Goal: Transaction & Acquisition: Purchase product/service

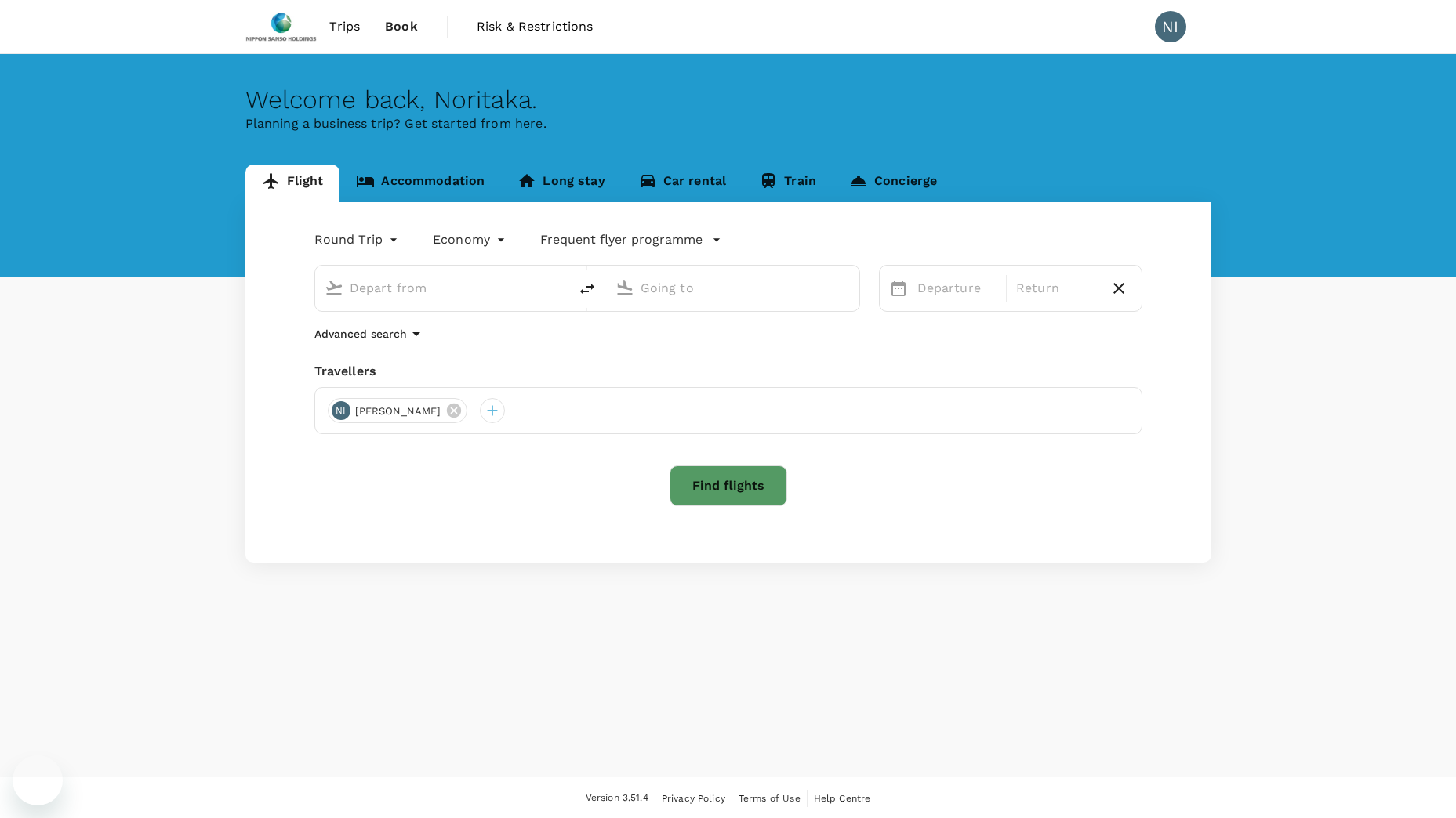
type input "Singapore Changi (SIN)"
type input "[PERSON_NAME] Intl (MNL)"
click at [743, 487] on button "Find flights" at bounding box center [728, 486] width 117 height 40
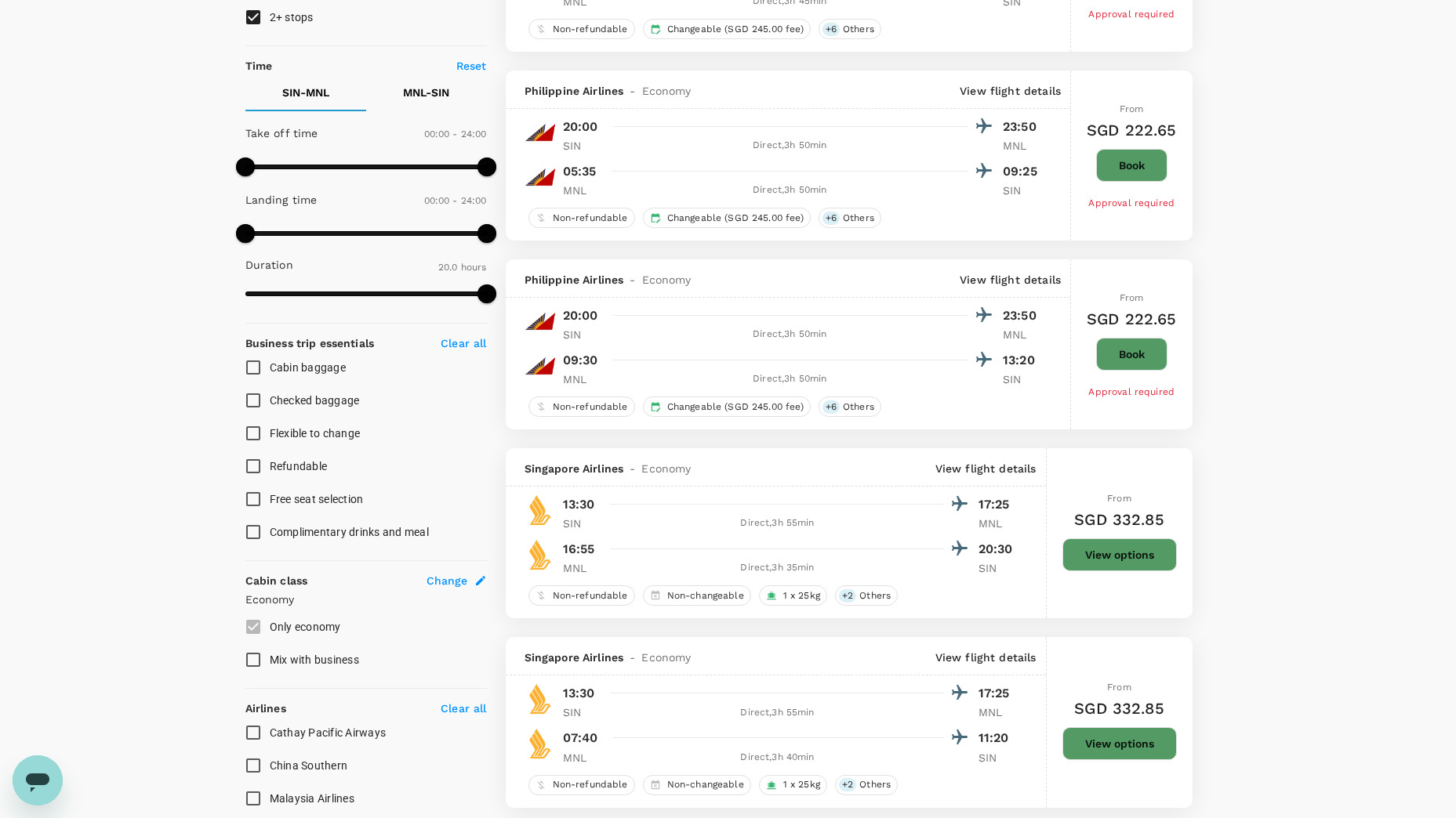
scroll to position [470, 0]
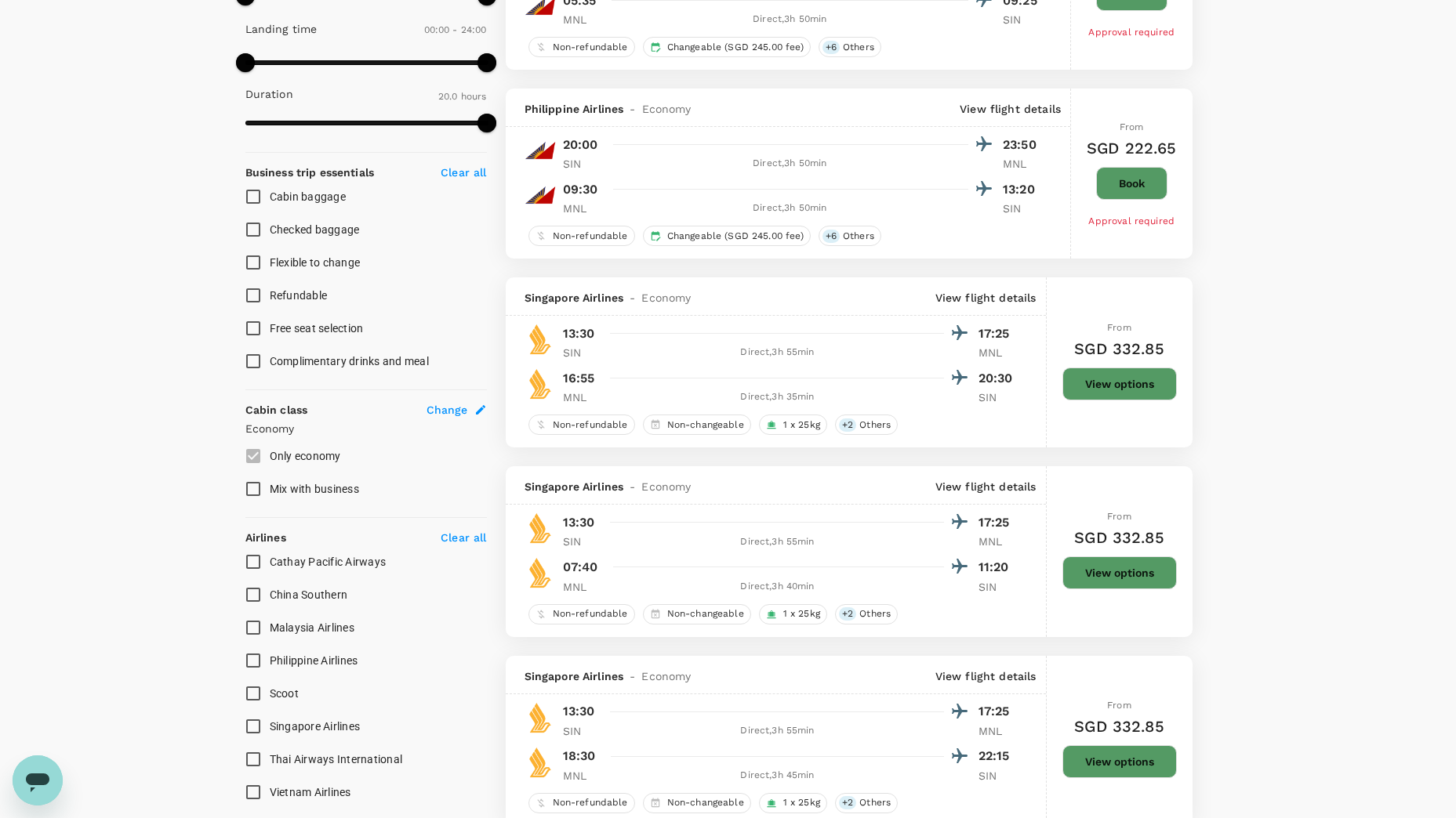
type input "1315"
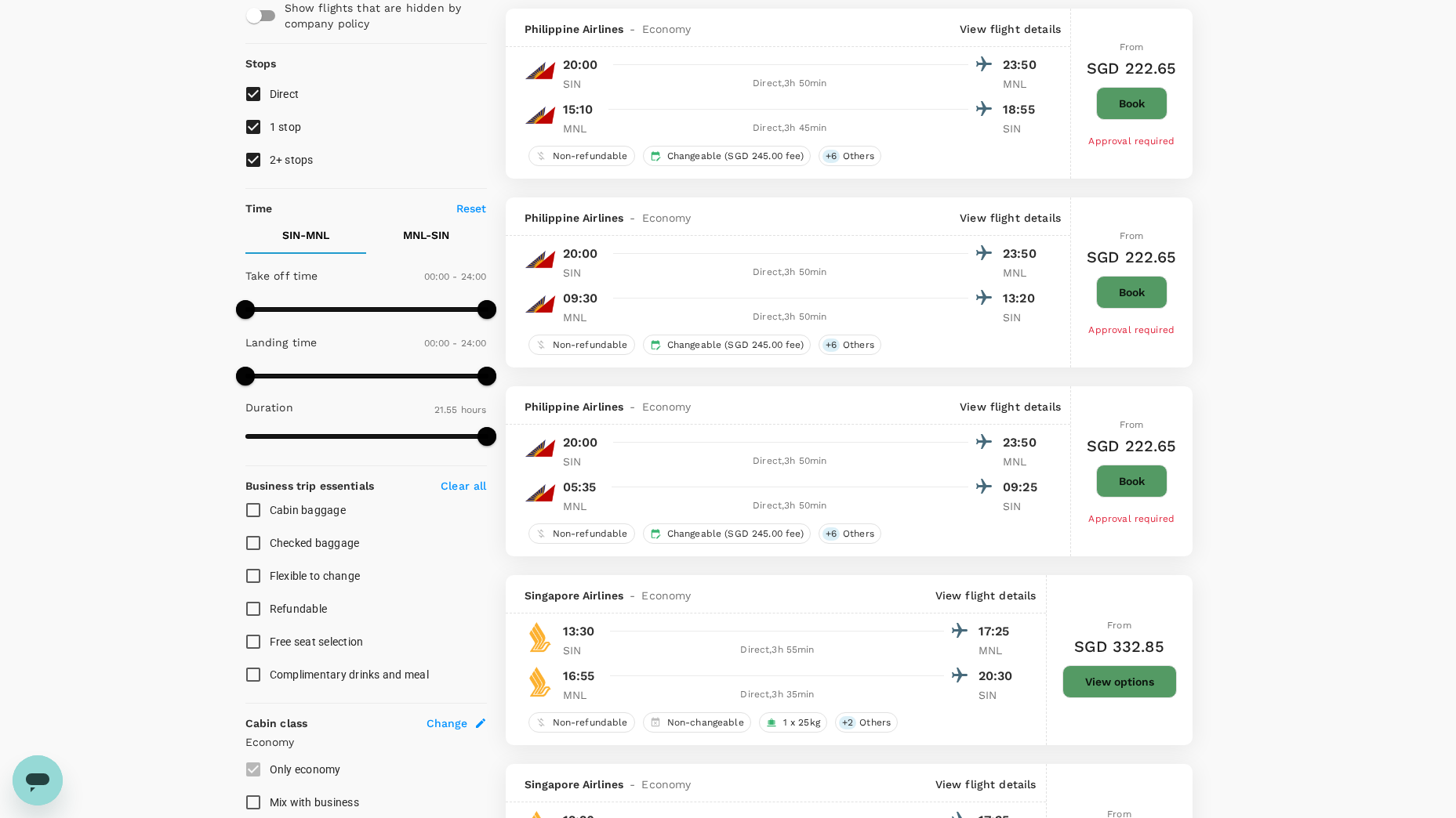
scroll to position [0, 0]
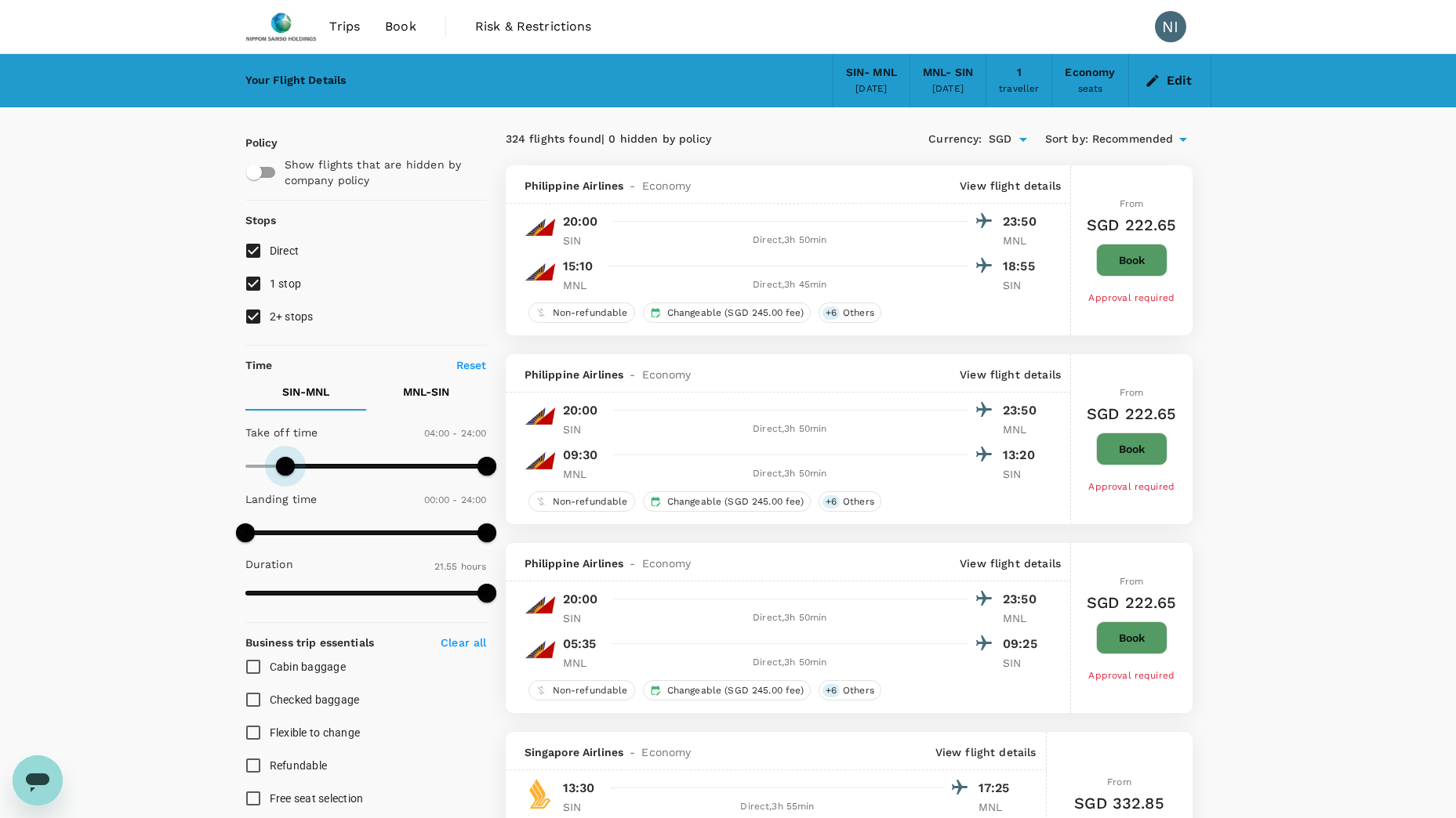
type input "270"
drag, startPoint x: 244, startPoint y: 468, endPoint x: 292, endPoint y: 471, distance: 48.1
click at [292, 471] on span at bounding box center [290, 466] width 19 height 19
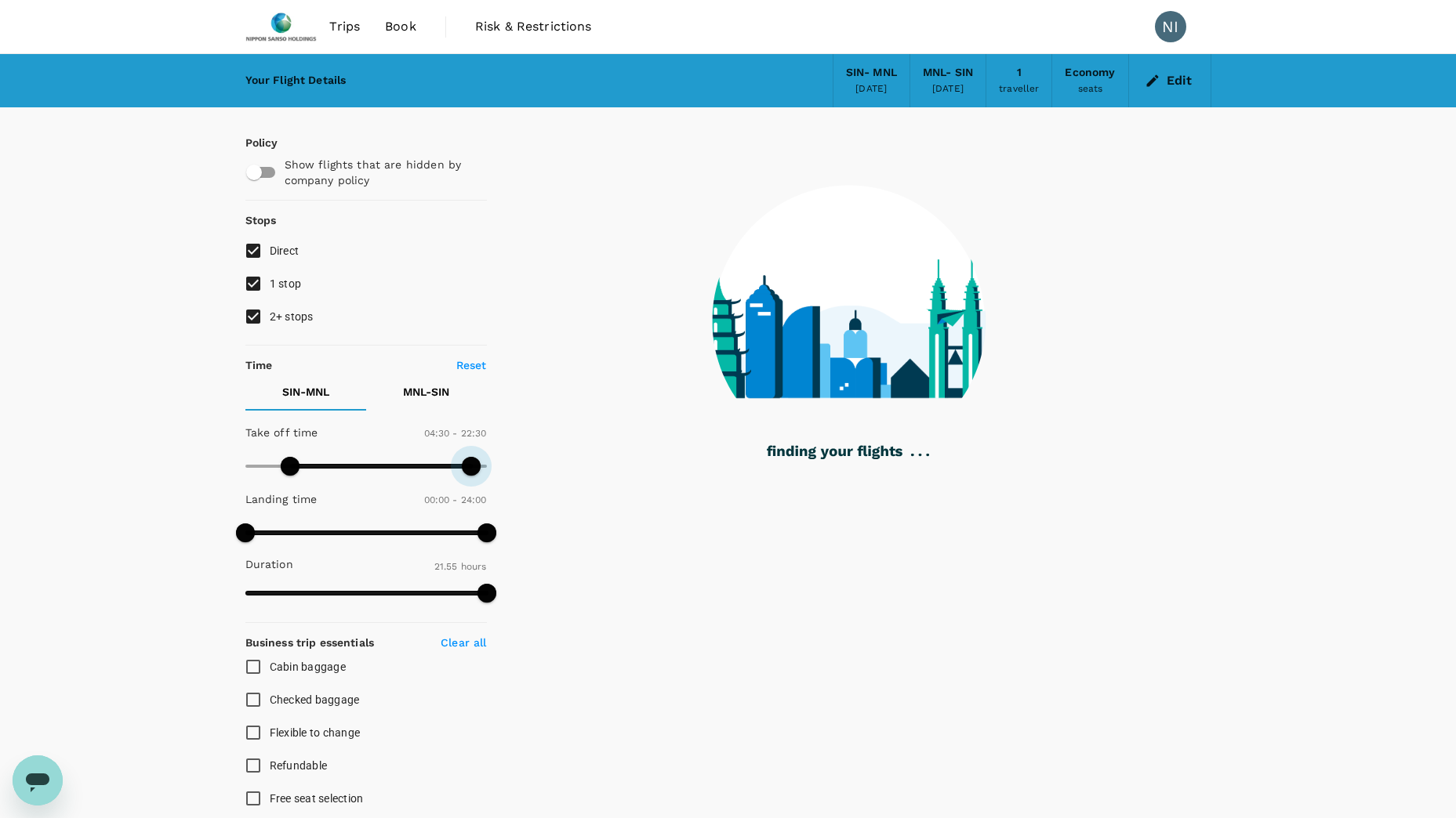
type input "1440"
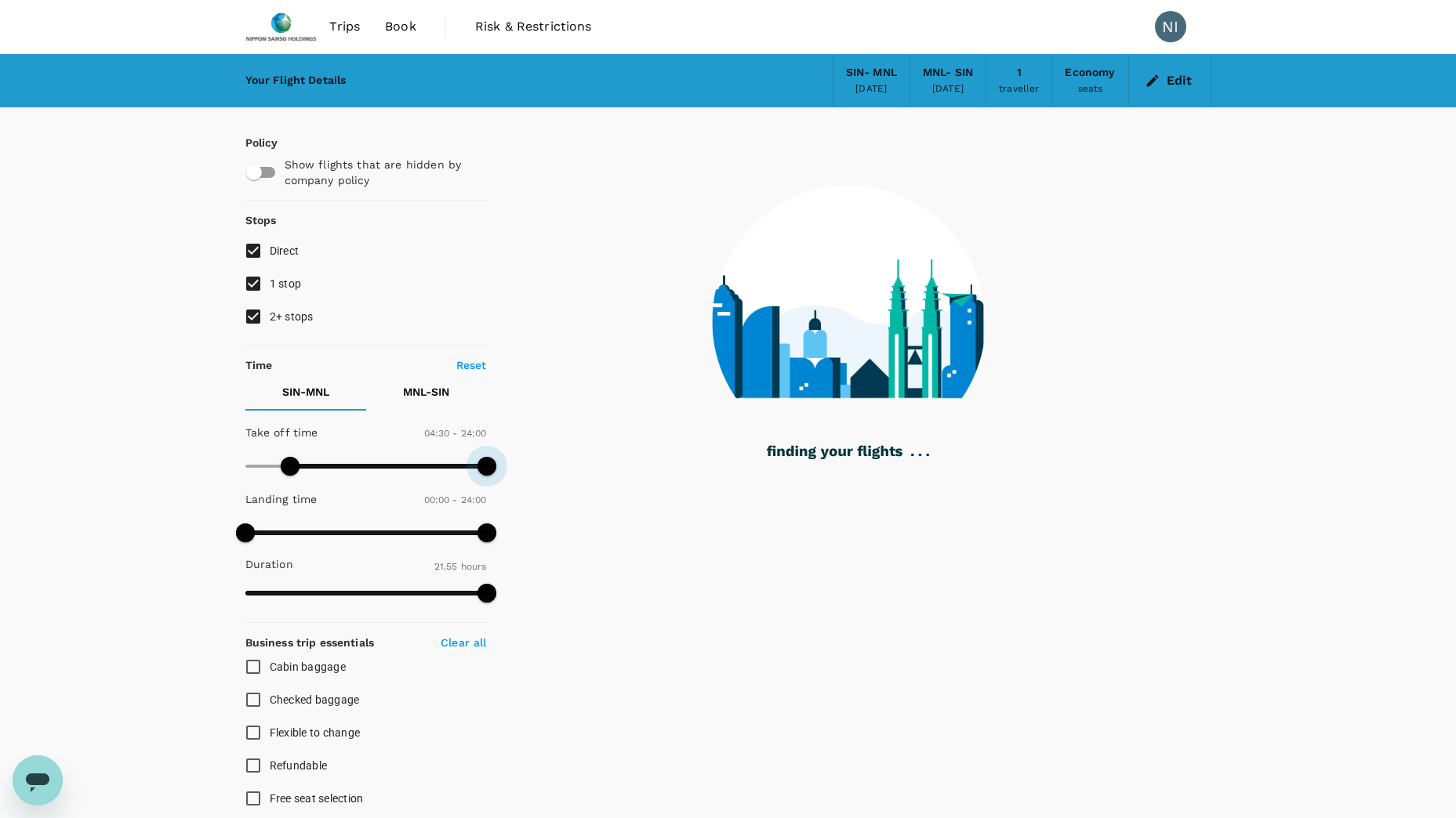
drag, startPoint x: 489, startPoint y: 462, endPoint x: 492, endPoint y: 469, distance: 7.6
click at [492, 469] on span at bounding box center [487, 466] width 19 height 19
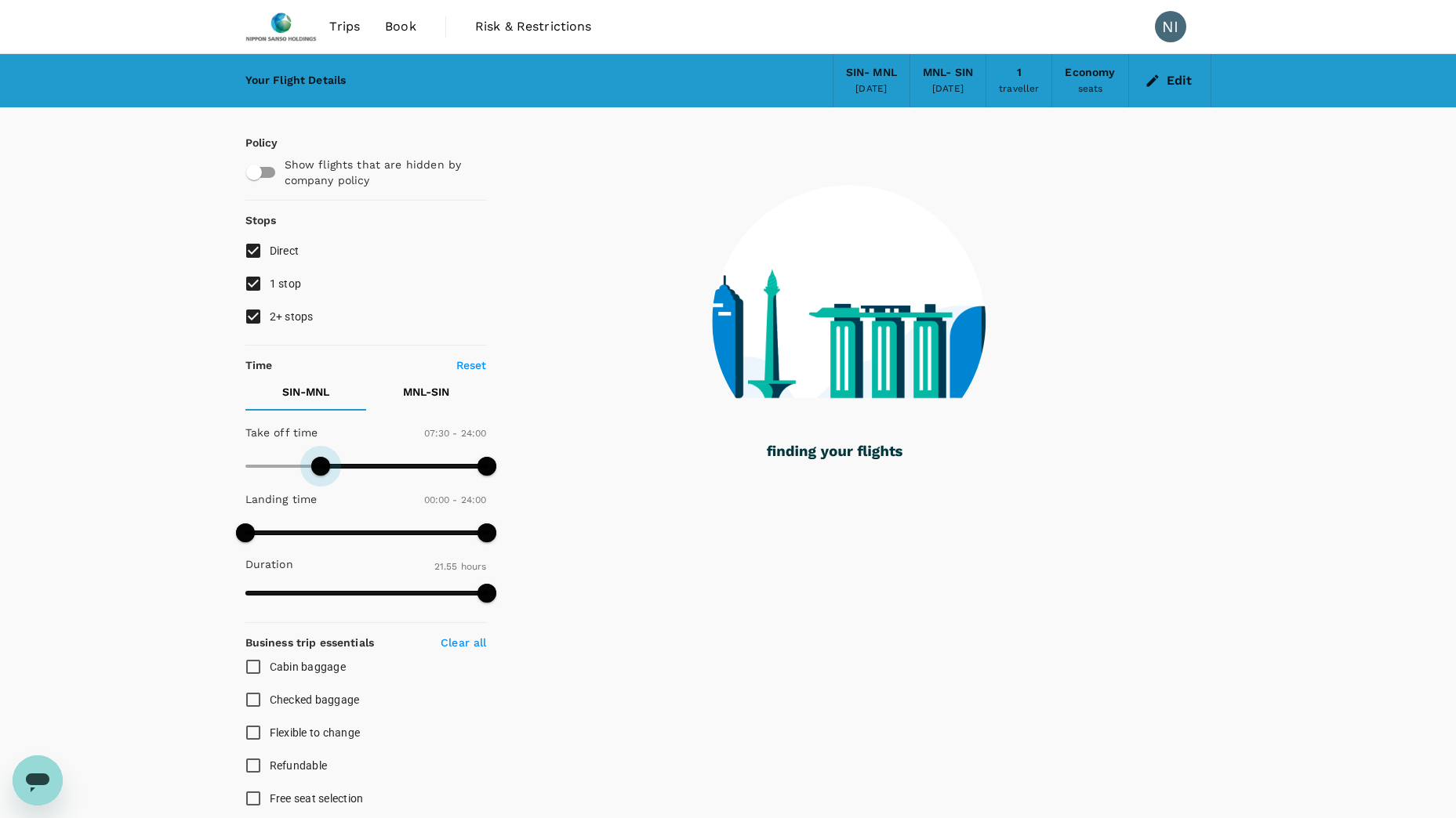
type input "480"
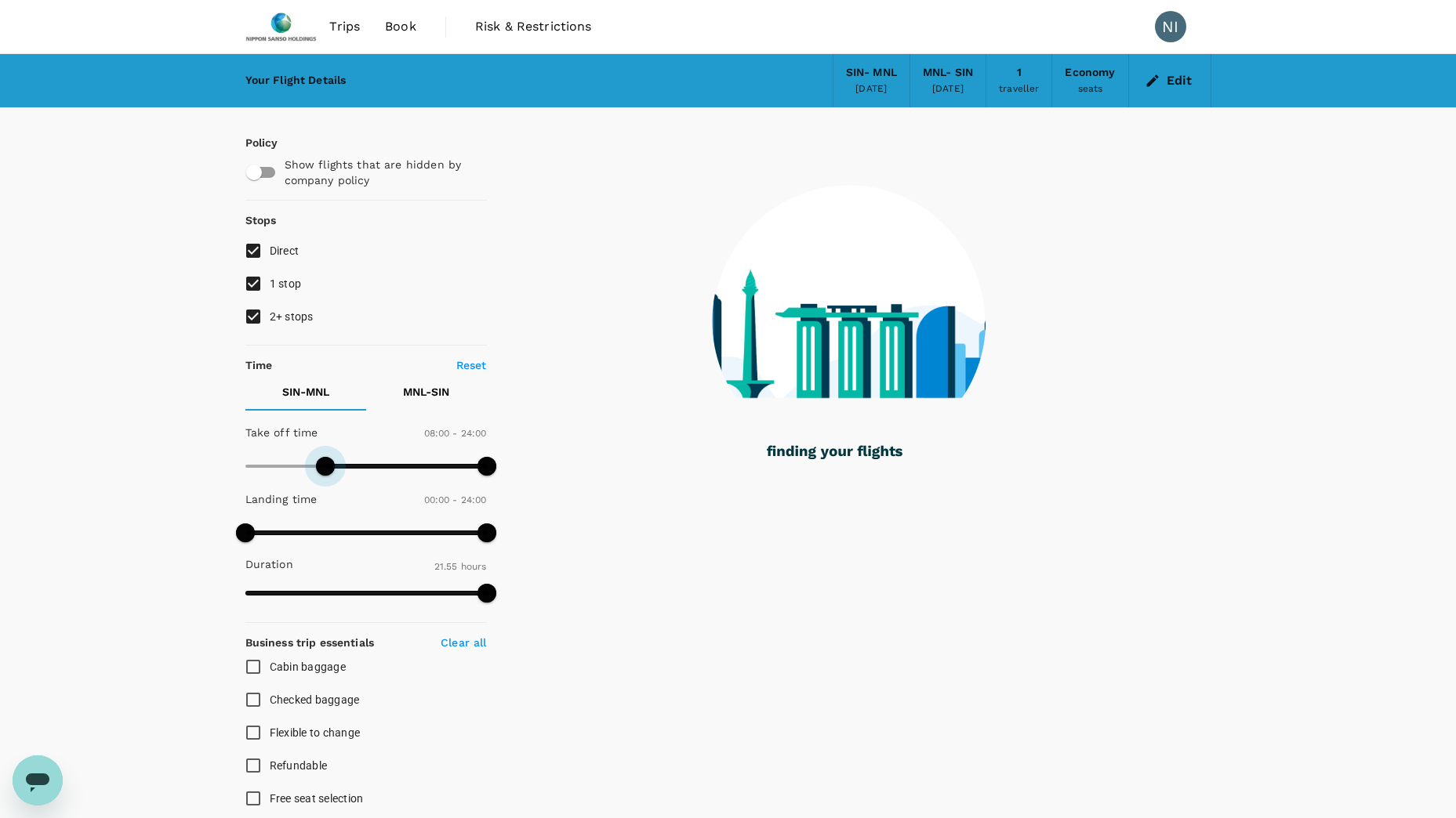
drag, startPoint x: 294, startPoint y: 461, endPoint x: 326, endPoint y: 463, distance: 32.1
click at [326, 463] on span at bounding box center [325, 466] width 19 height 19
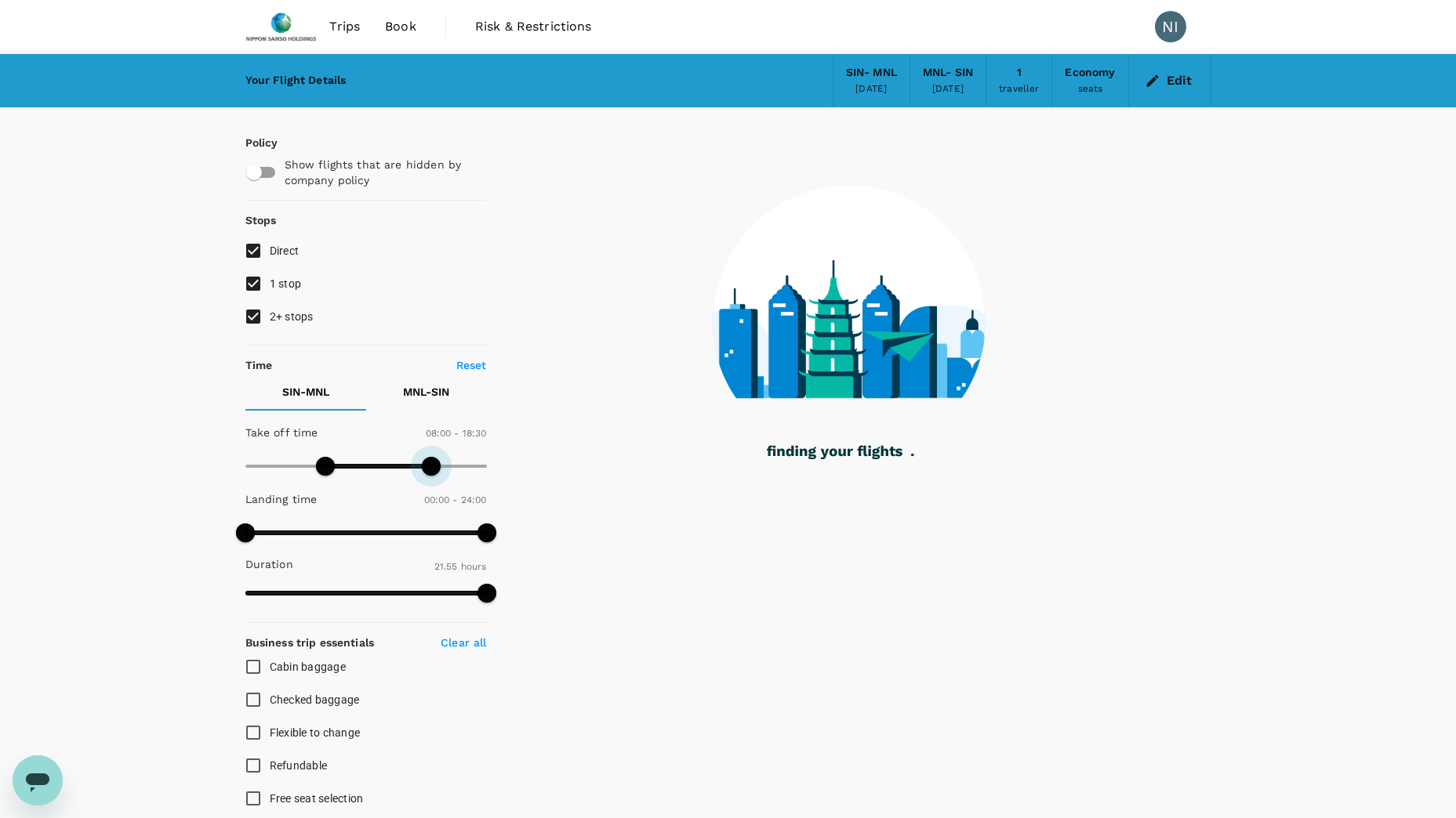
type input "1080"
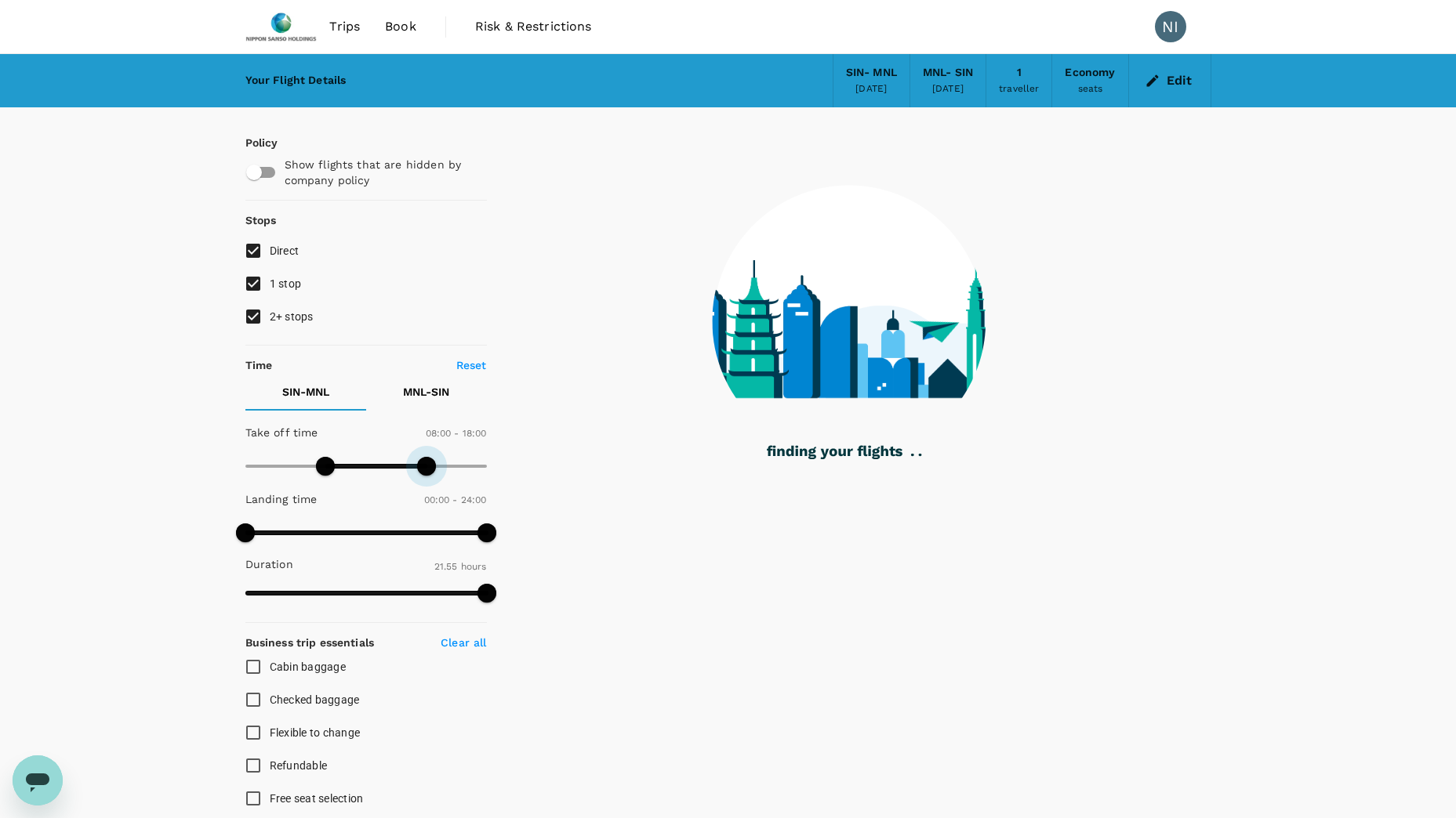
drag, startPoint x: 488, startPoint y: 468, endPoint x: 426, endPoint y: 469, distance: 62.0
click at [426, 469] on span at bounding box center [426, 466] width 19 height 19
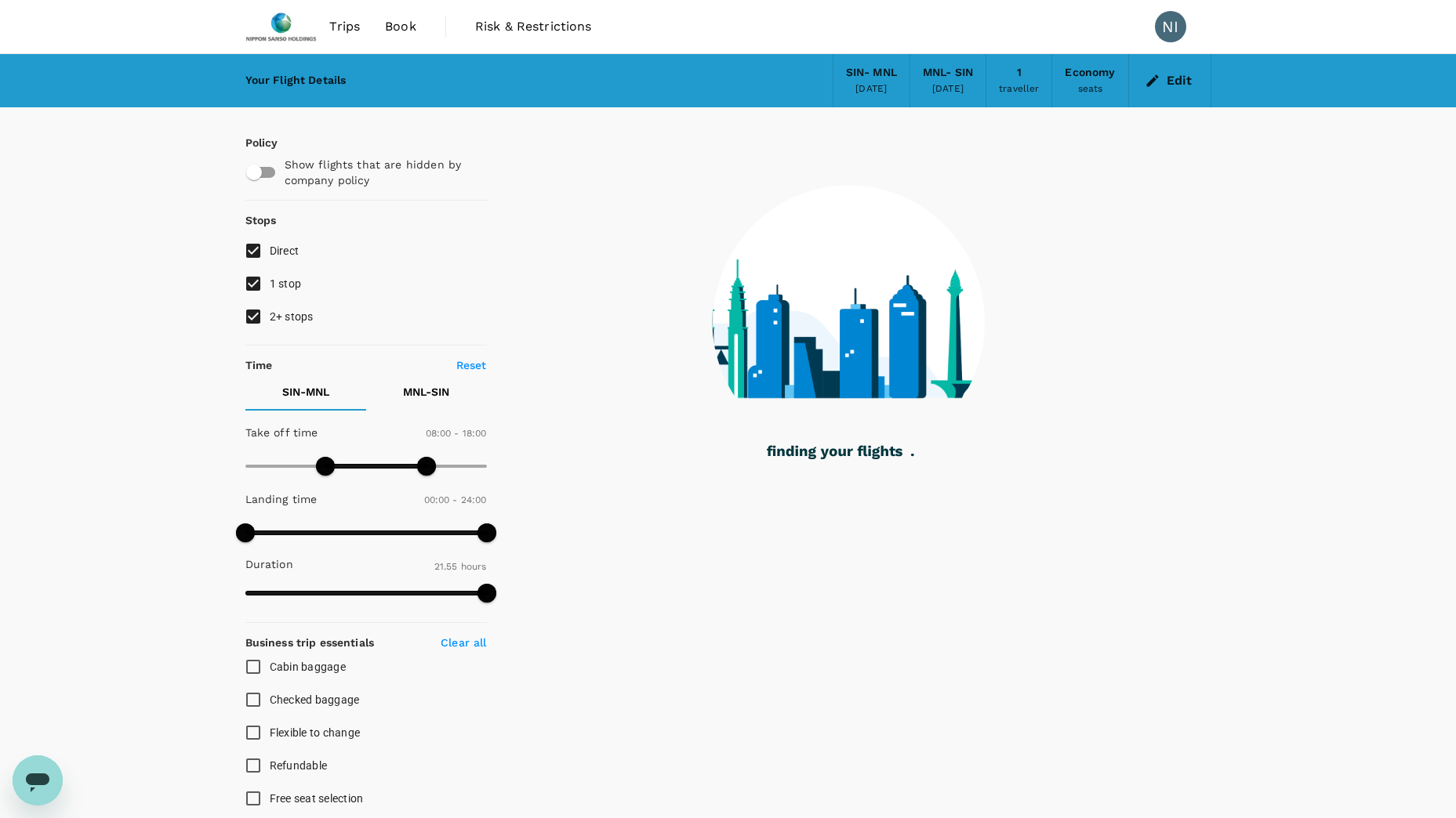
click at [152, 472] on div "Your Flight Details SIN - MNL [DATE] MNL - SIN [DATE] 1 traveller Economy seats…" at bounding box center [728, 751] width 1456 height 1396
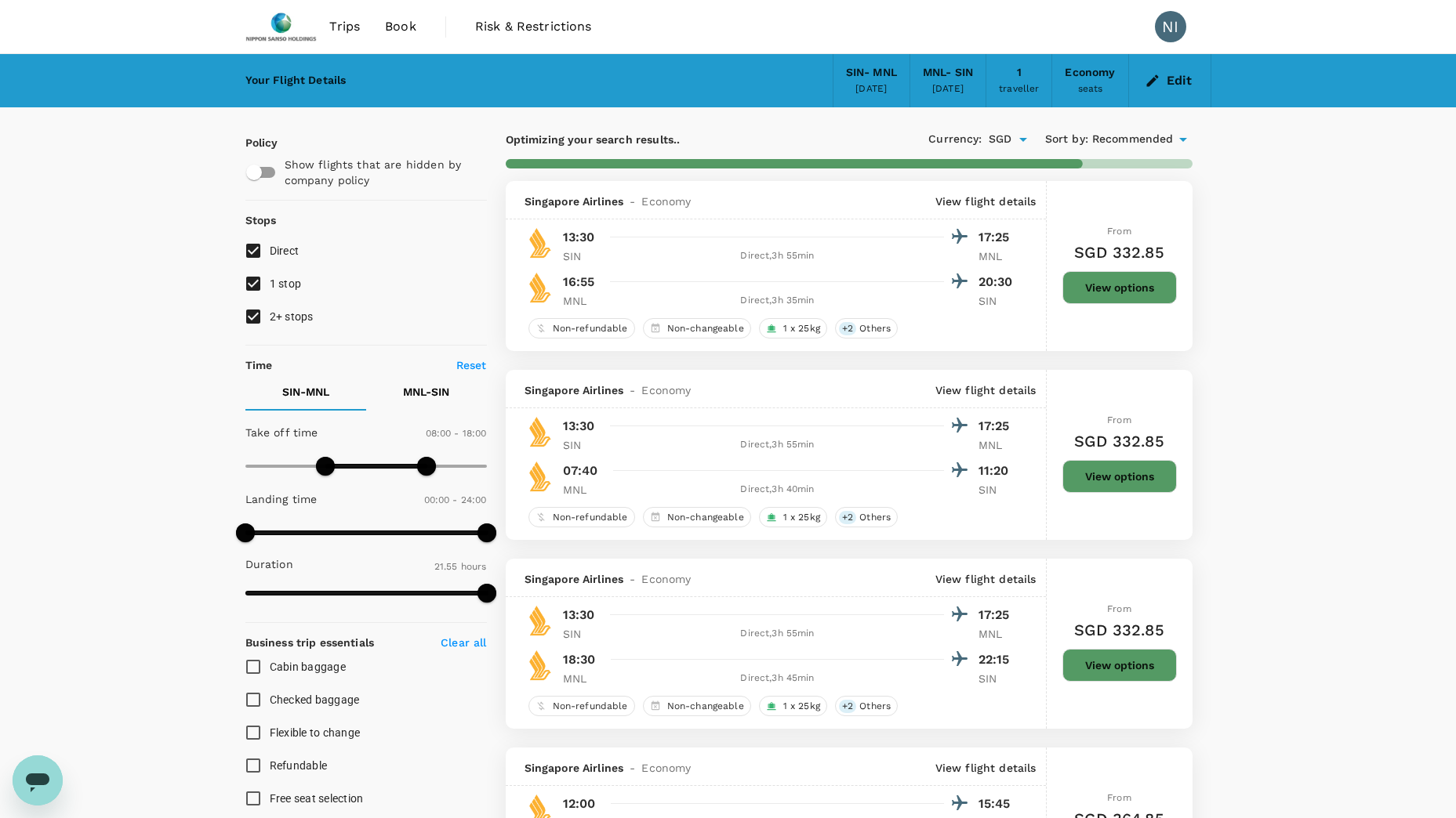
click at [433, 384] on p "MNL - SIN" at bounding box center [426, 392] width 46 height 16
type input "750"
drag, startPoint x: 484, startPoint y: 467, endPoint x: 373, endPoint y: 466, distance: 111.0
click at [373, 466] on span at bounding box center [370, 466] width 19 height 19
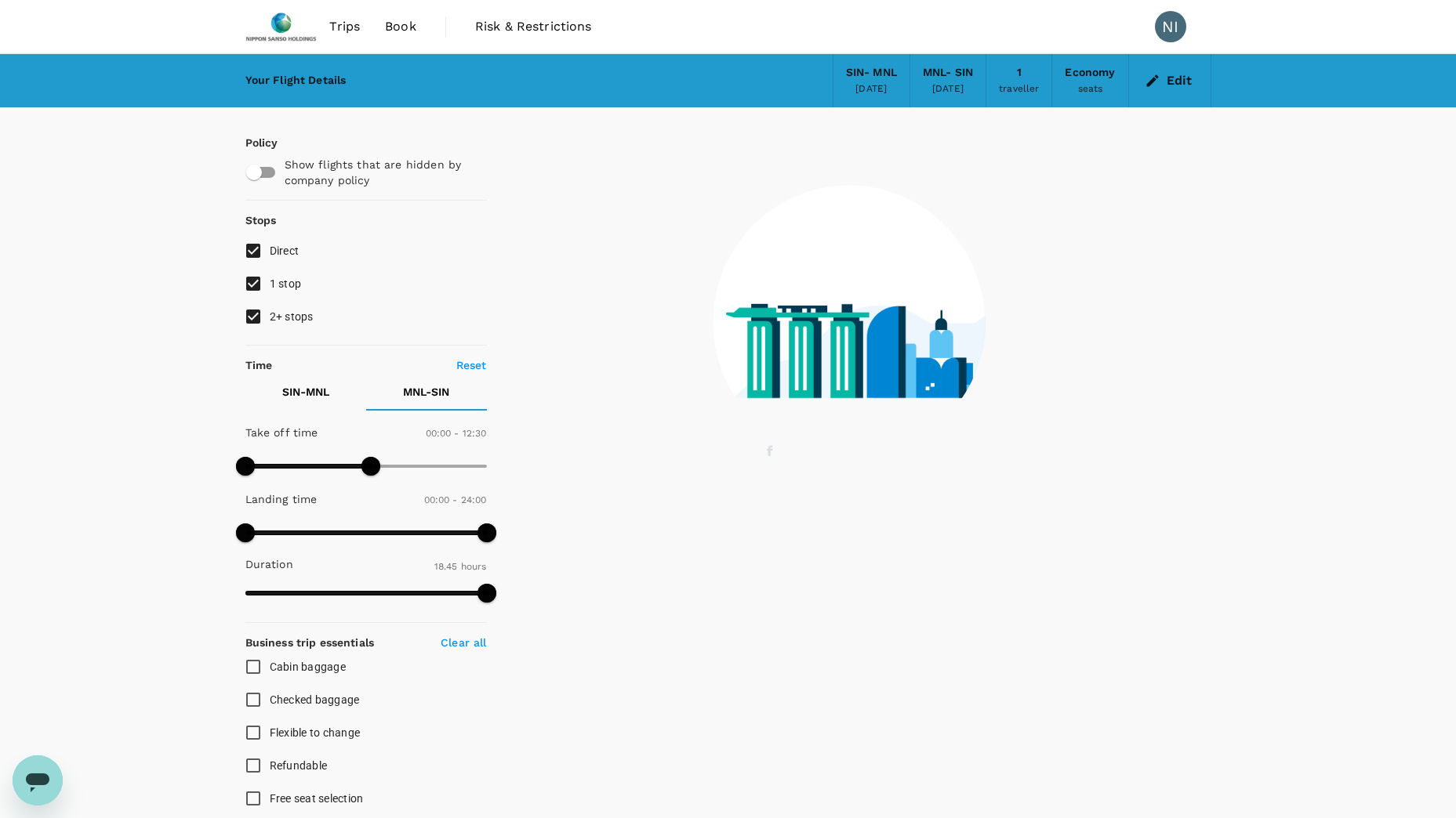
click at [163, 426] on div "Your Flight Details SIN - MNL [DATE] MNL - SIN [DATE] 1 traveller Economy seats…" at bounding box center [728, 751] width 1456 height 1396
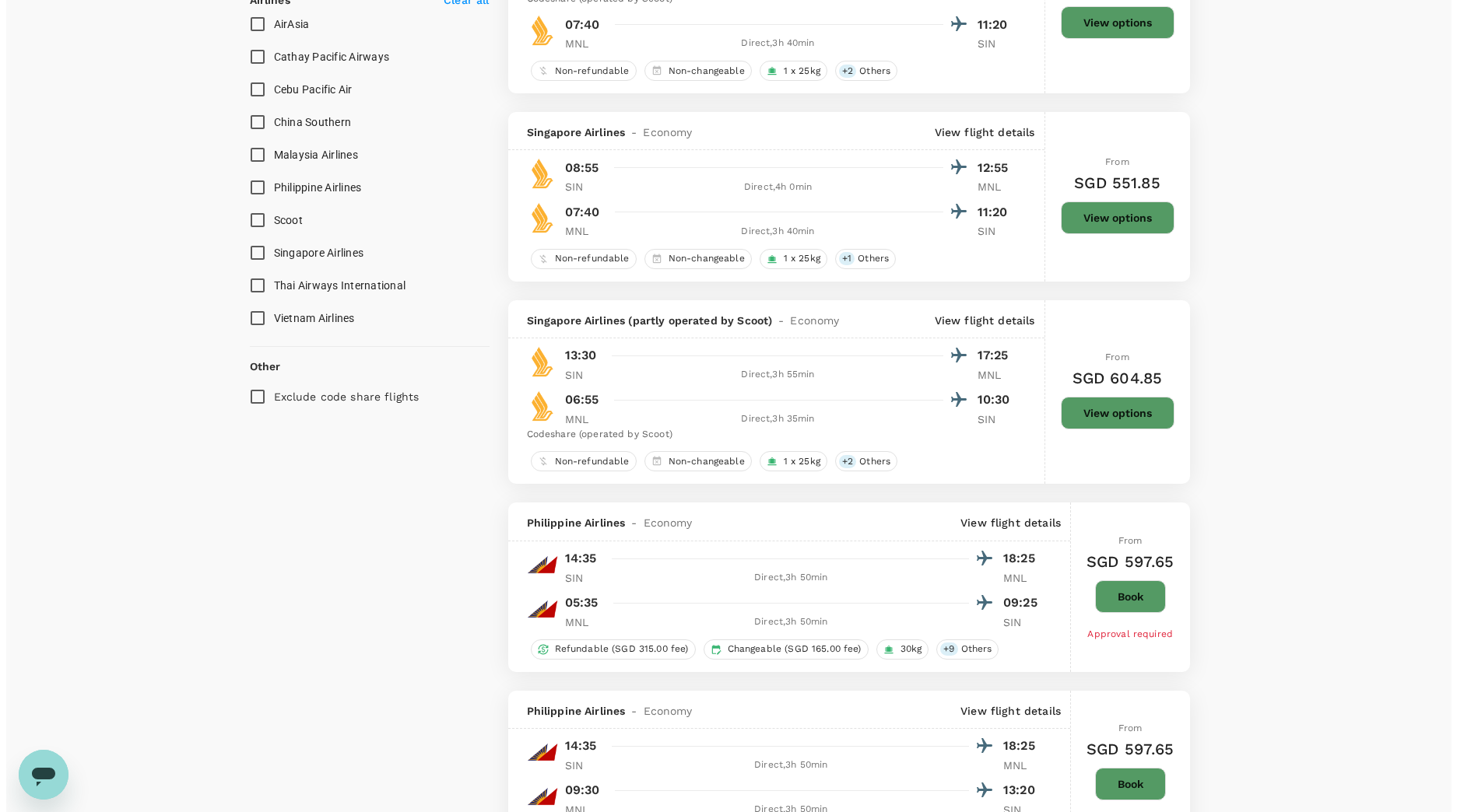
scroll to position [1089, 0]
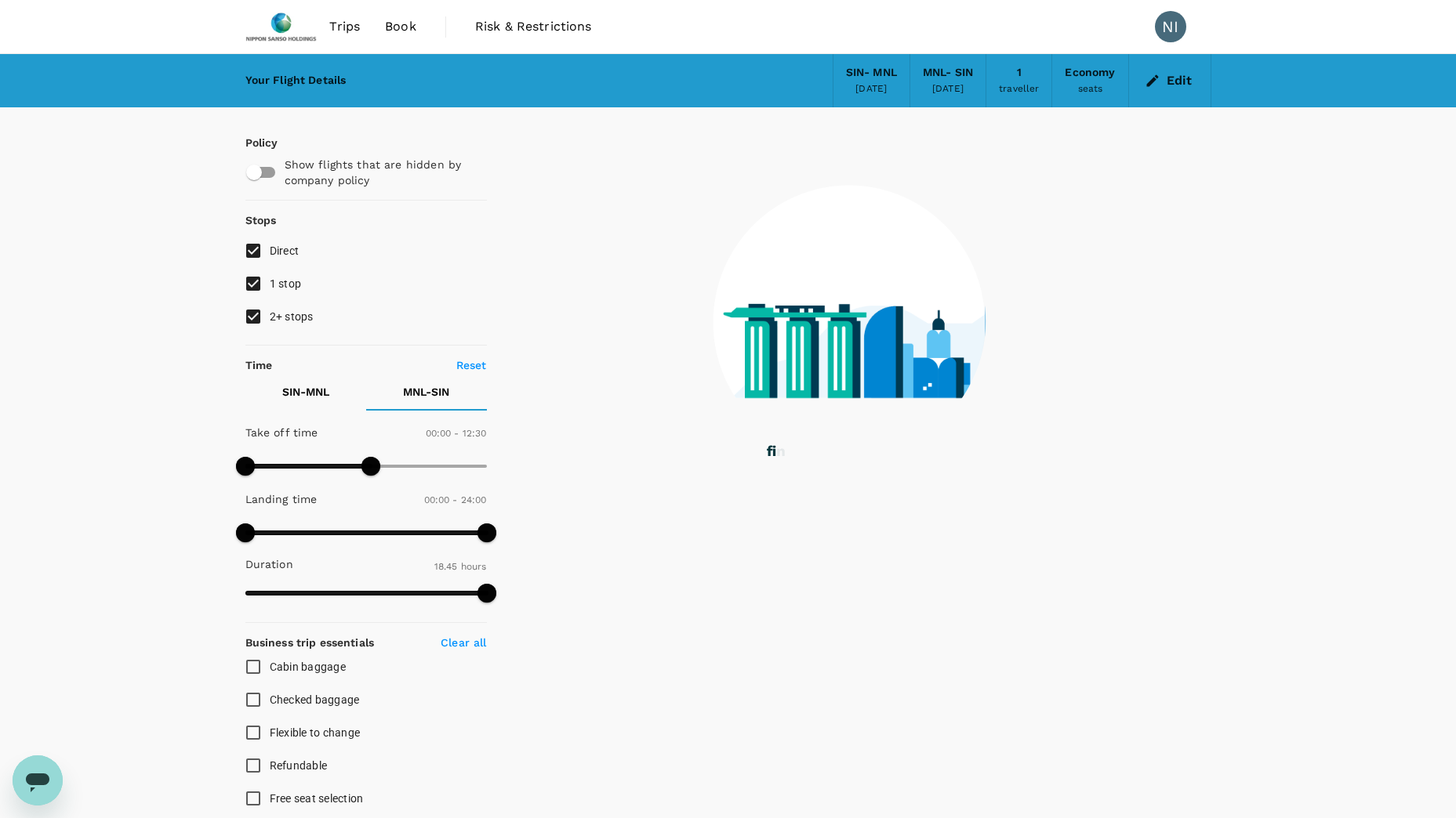
type input "0"
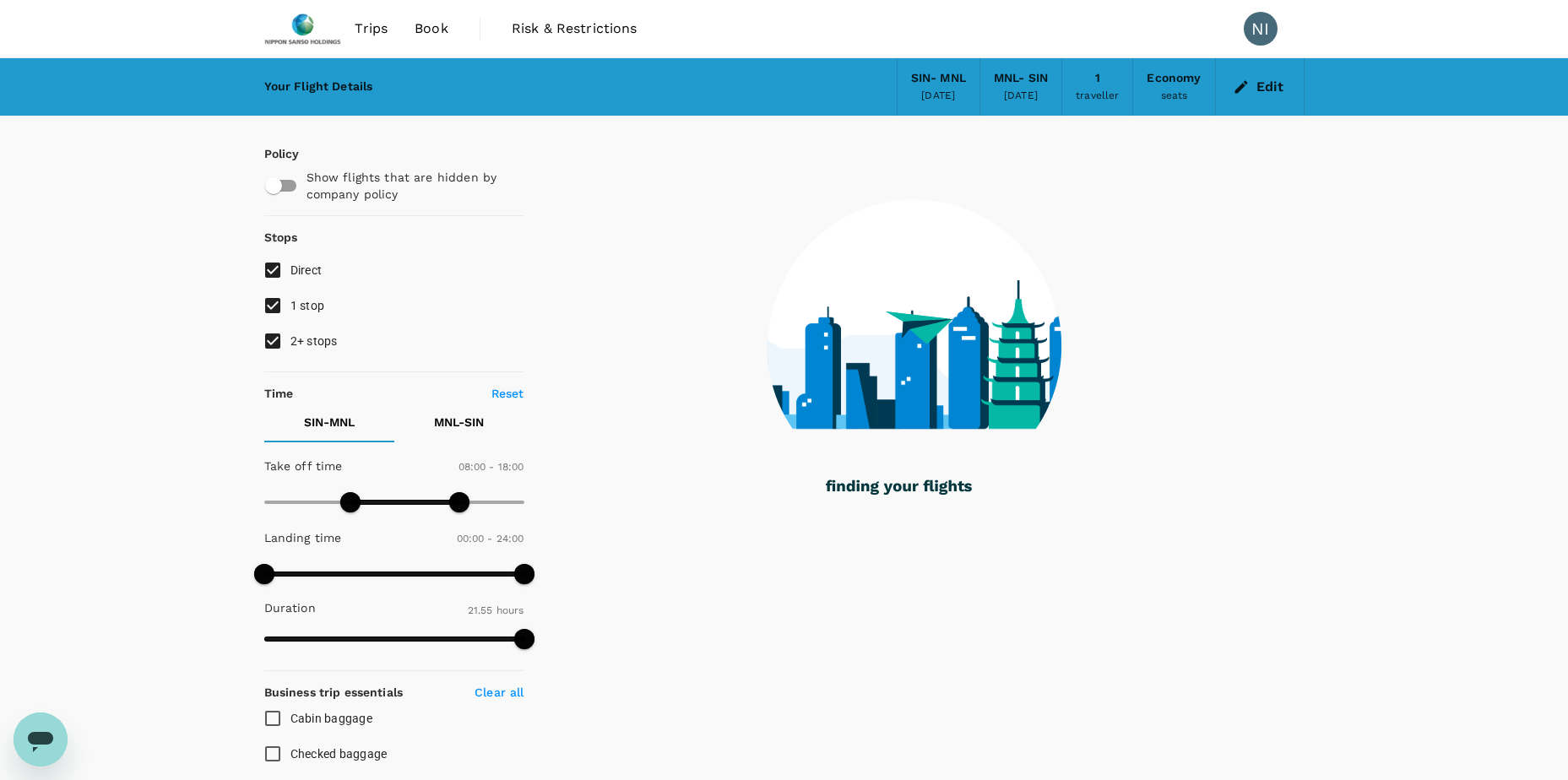
type input "1160"
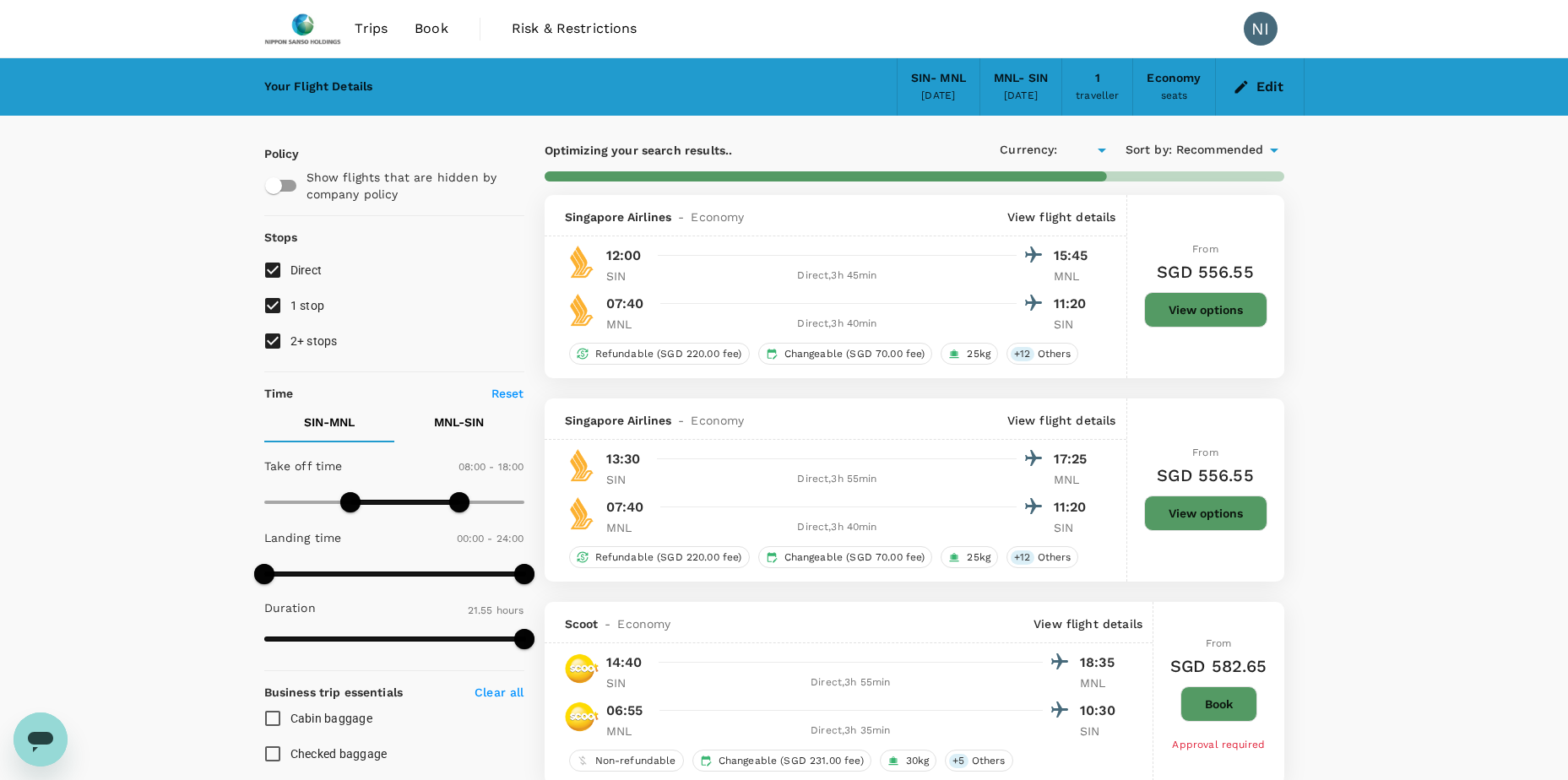
type input "SGD"
click at [301, 29] on img at bounding box center [303, 28] width 77 height 37
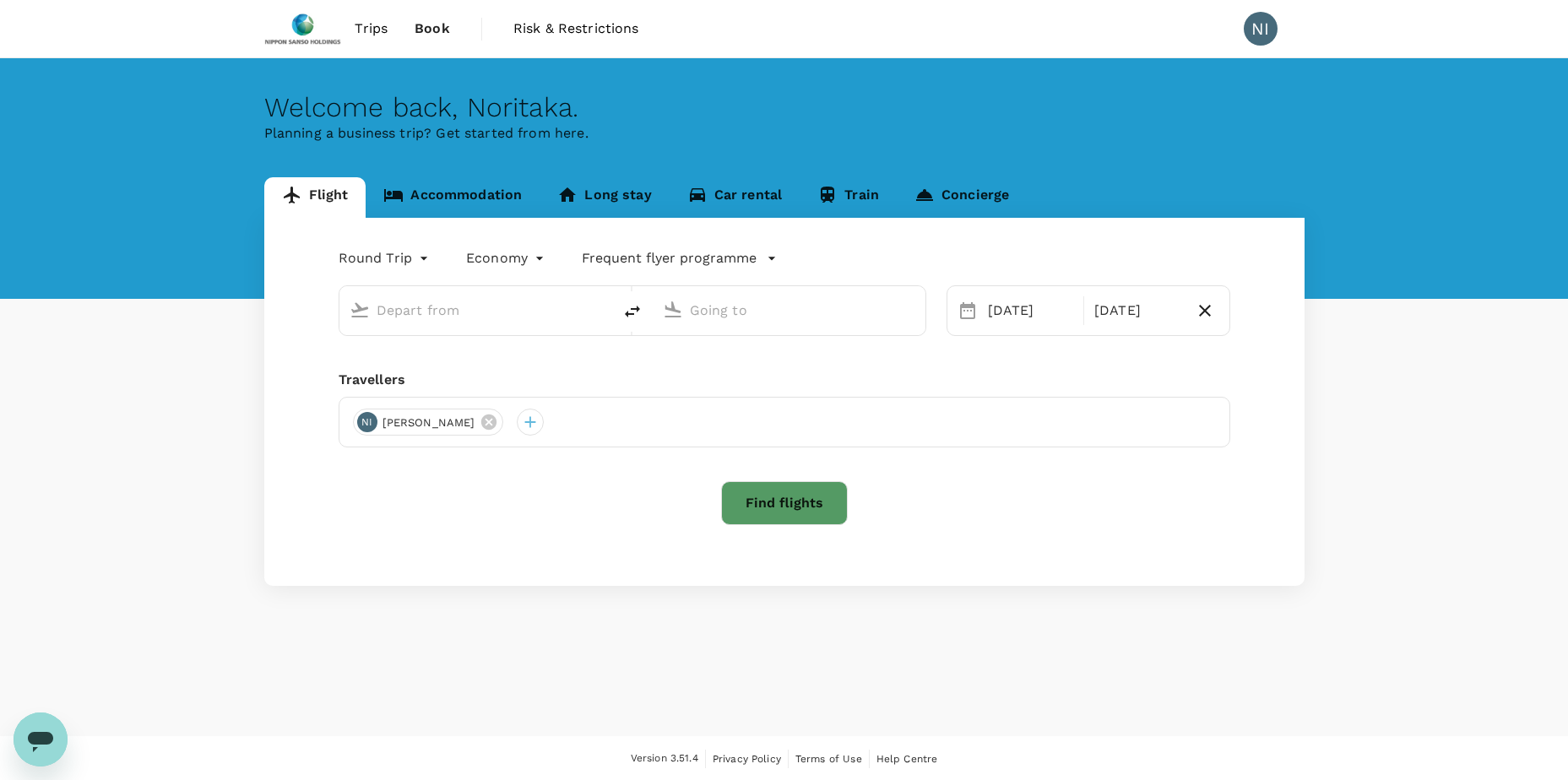
type input "Singapore Changi (SIN)"
type input "[PERSON_NAME] Intl (MNL)"
type input "Singapore Changi (SIN)"
type input "[PERSON_NAME] Intl (MNL)"
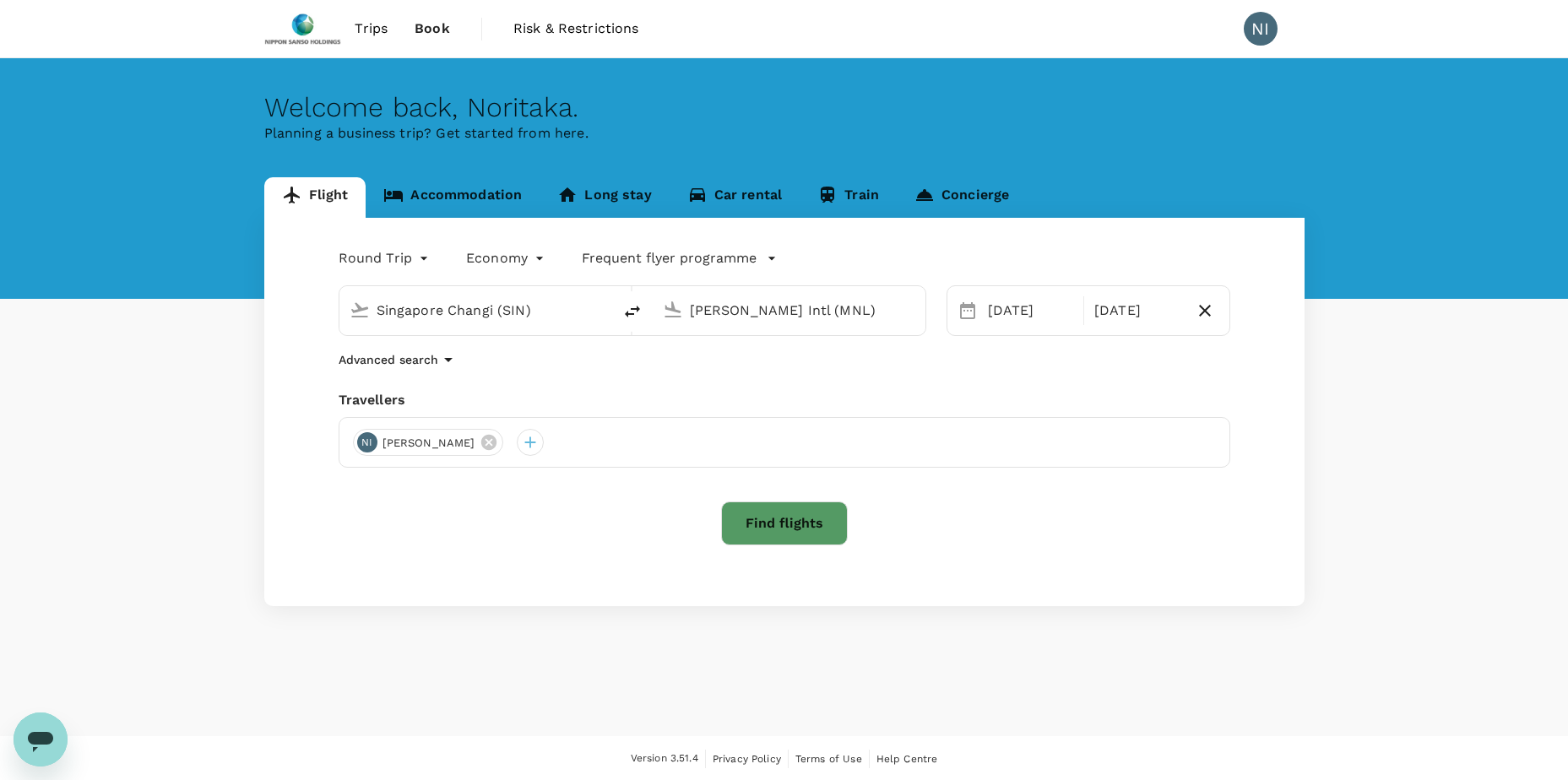
click at [367, 28] on span "Trips" at bounding box center [370, 28] width 33 height 20
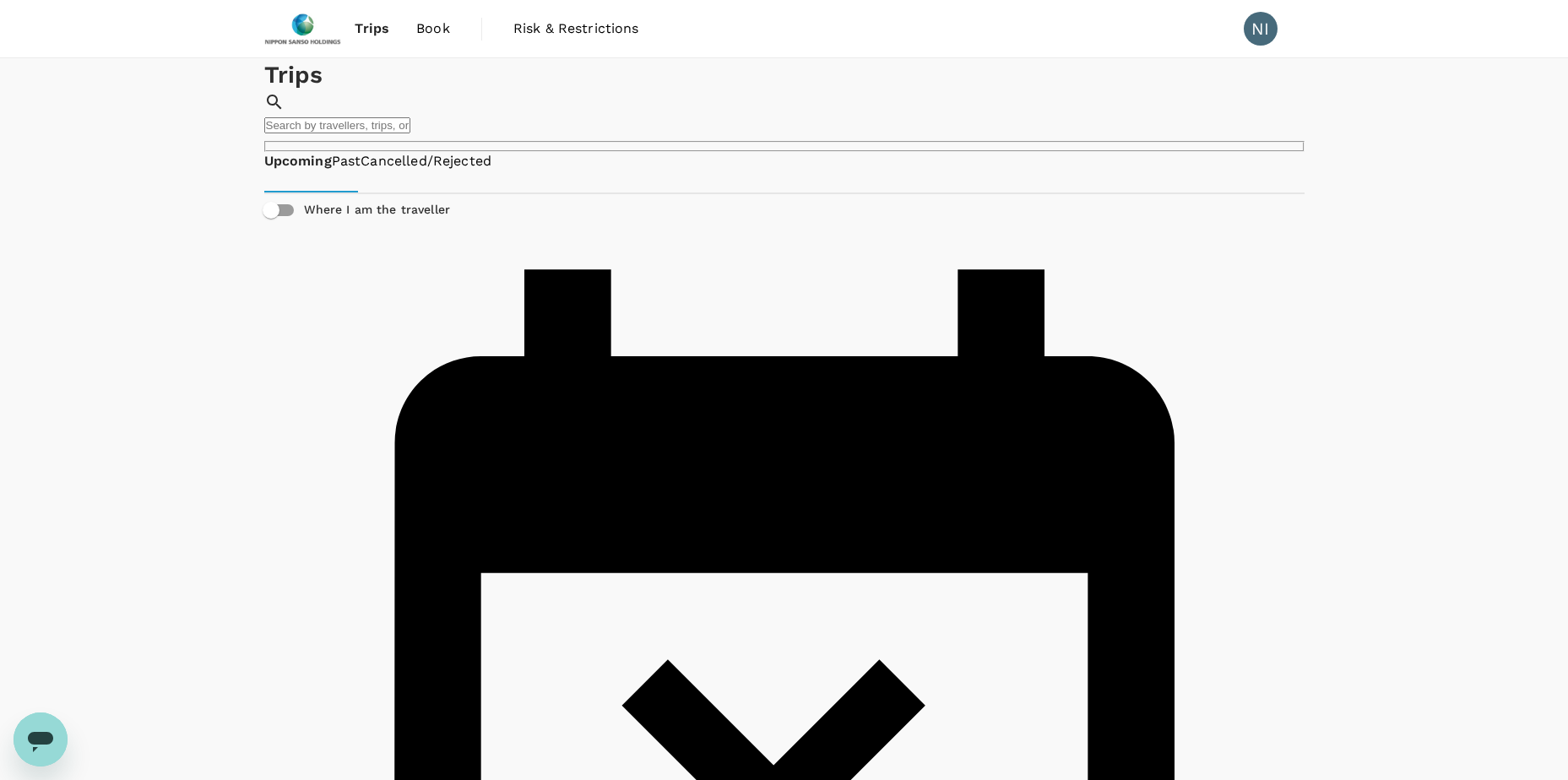
click at [311, 31] on img at bounding box center [303, 28] width 77 height 37
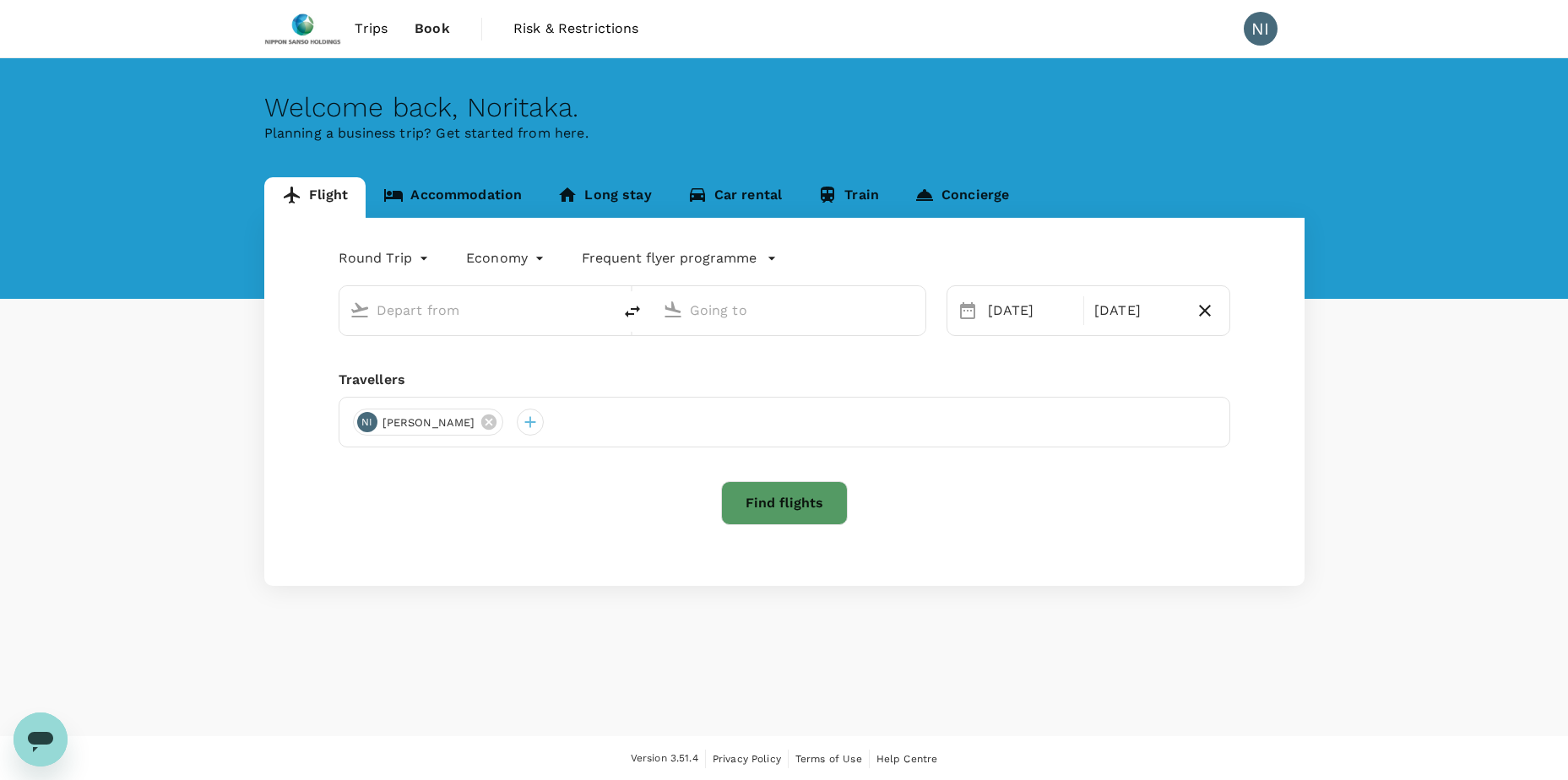
type input "Singapore Changi (SIN)"
type input "[PERSON_NAME] Intl (MNL)"
type input "Singapore Changi (SIN)"
type input "[PERSON_NAME] Intl (MNL)"
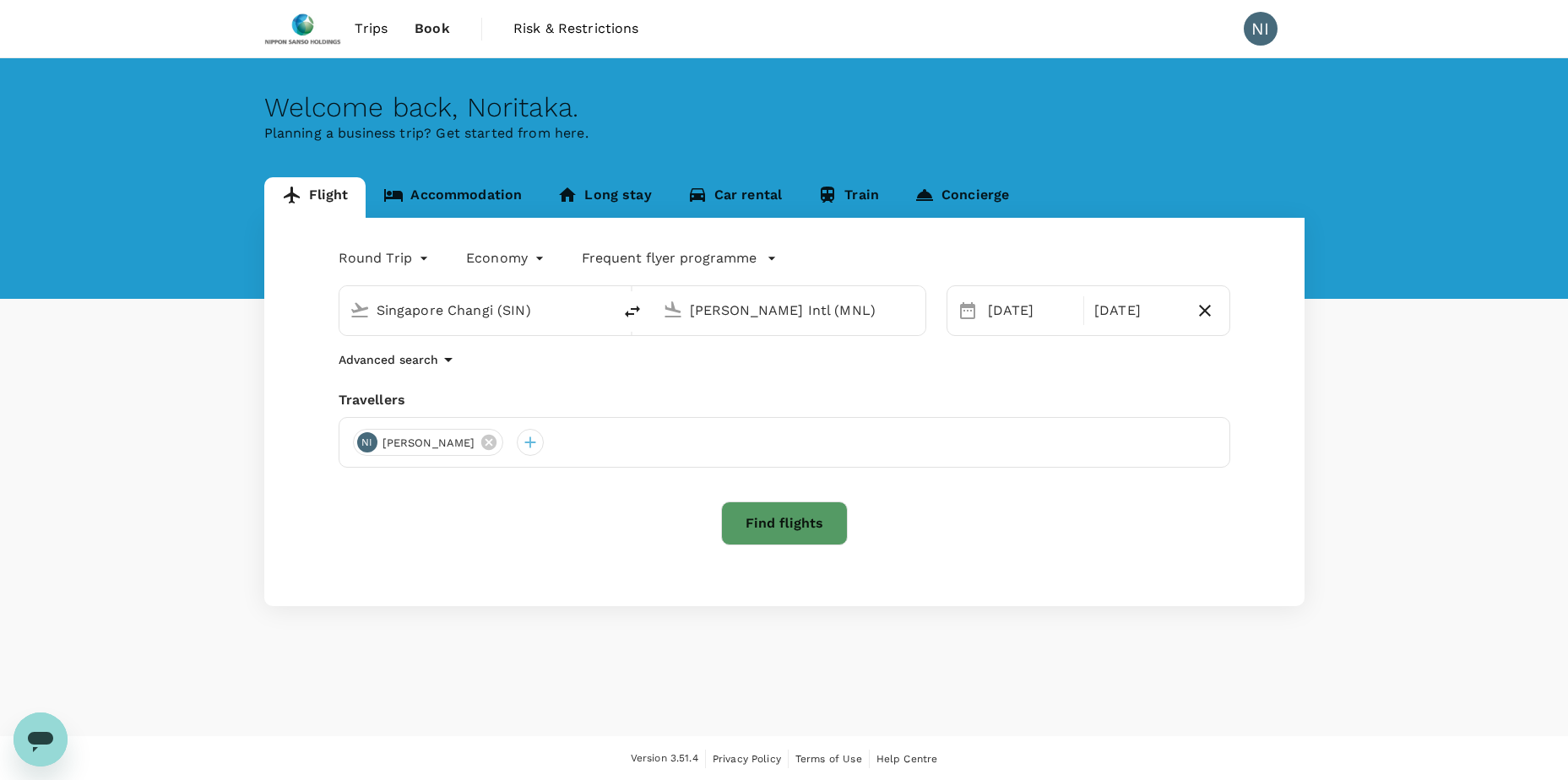
click at [778, 524] on button "Find flights" at bounding box center [784, 523] width 126 height 44
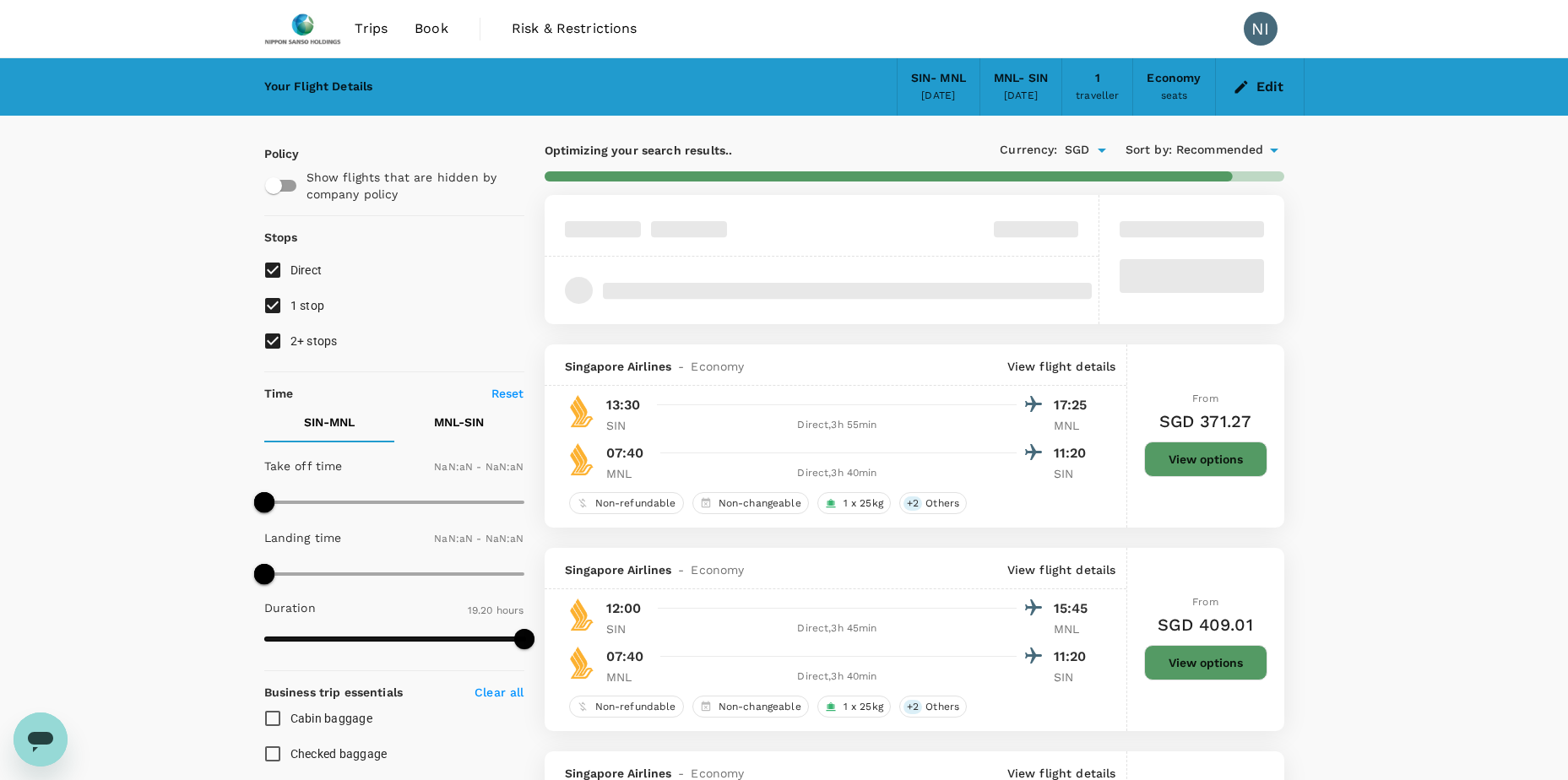
type input "480"
type input "1080"
type input "1440"
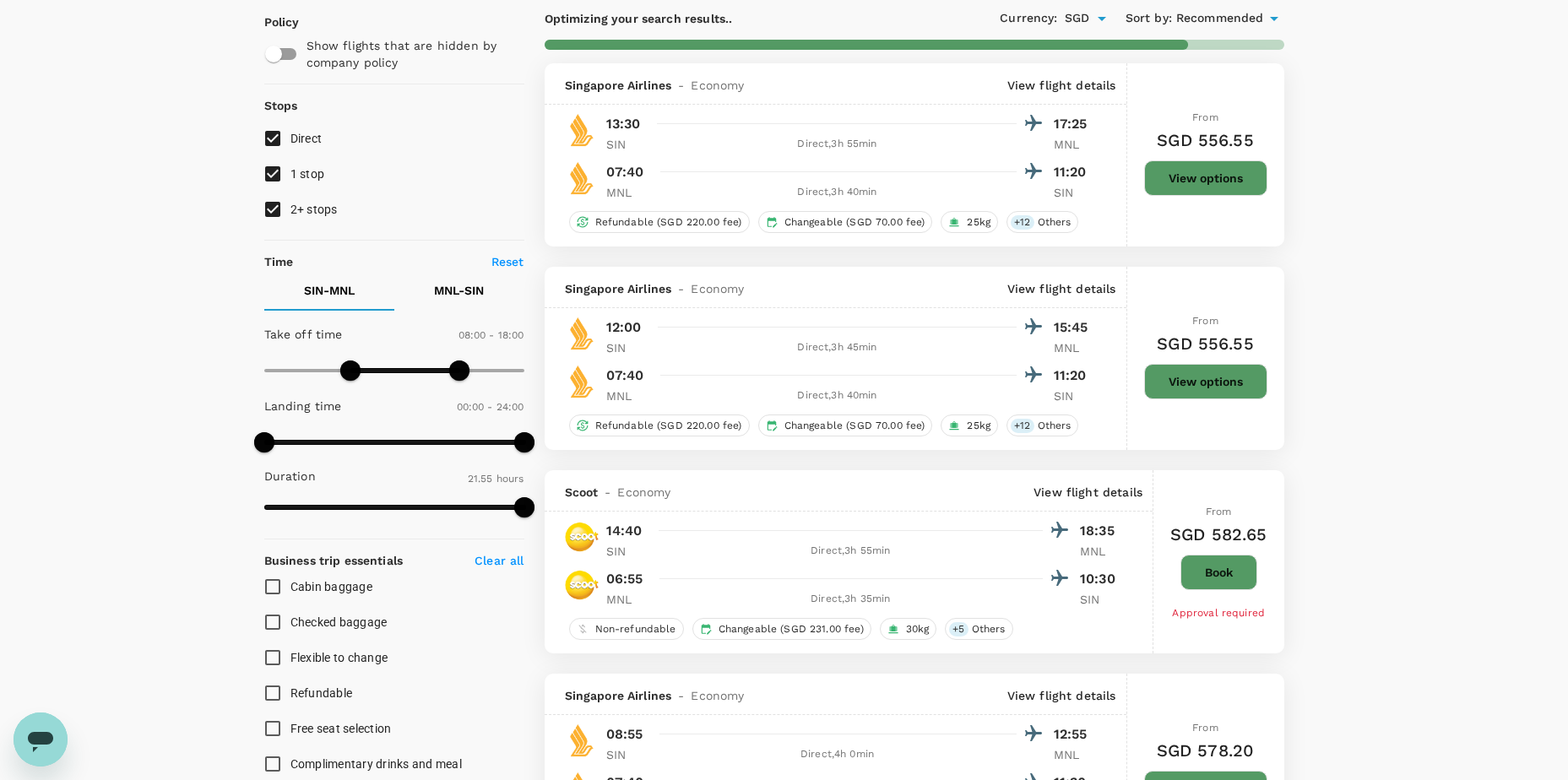
scroll to position [422, 0]
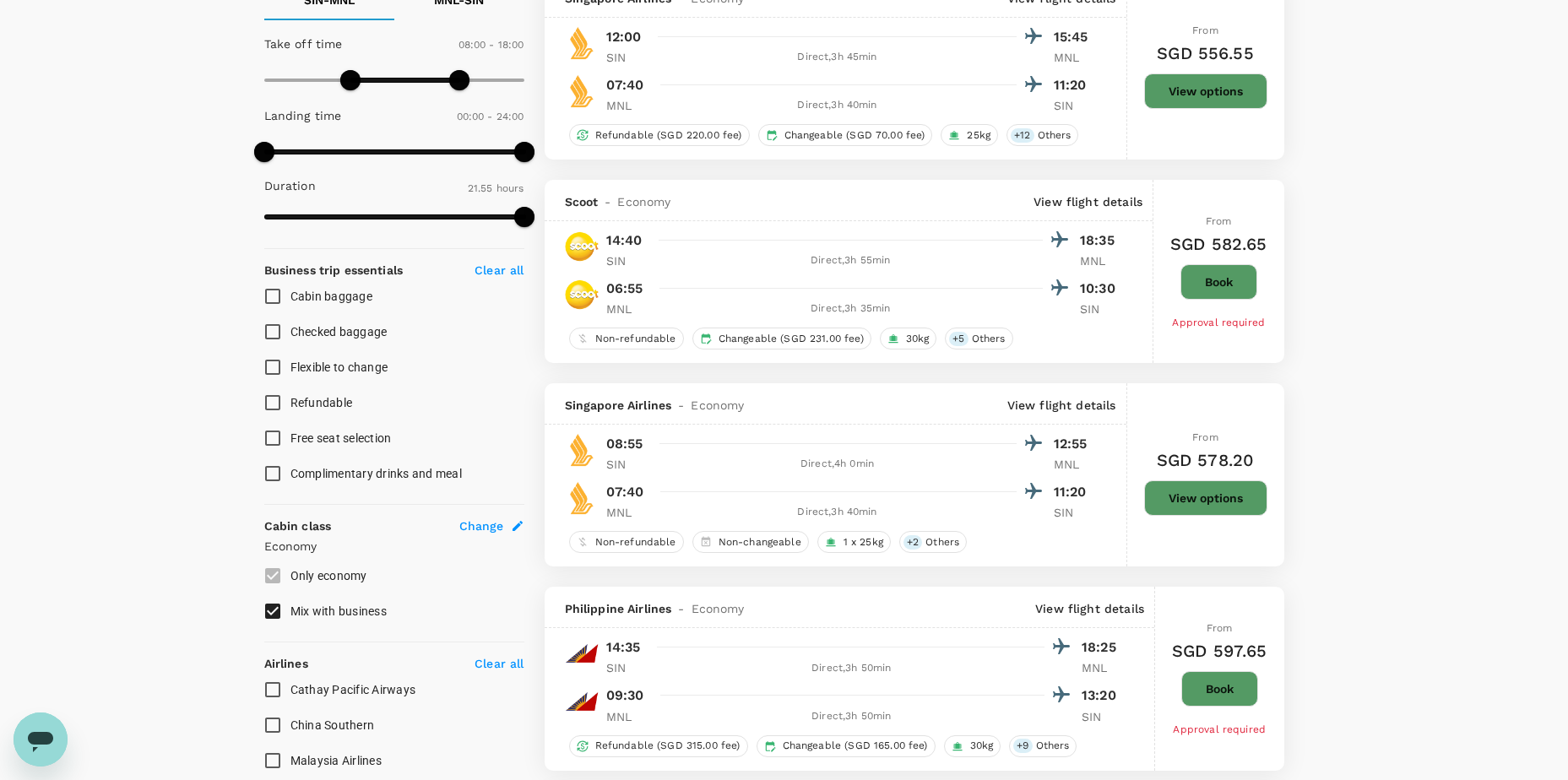
type input "1315"
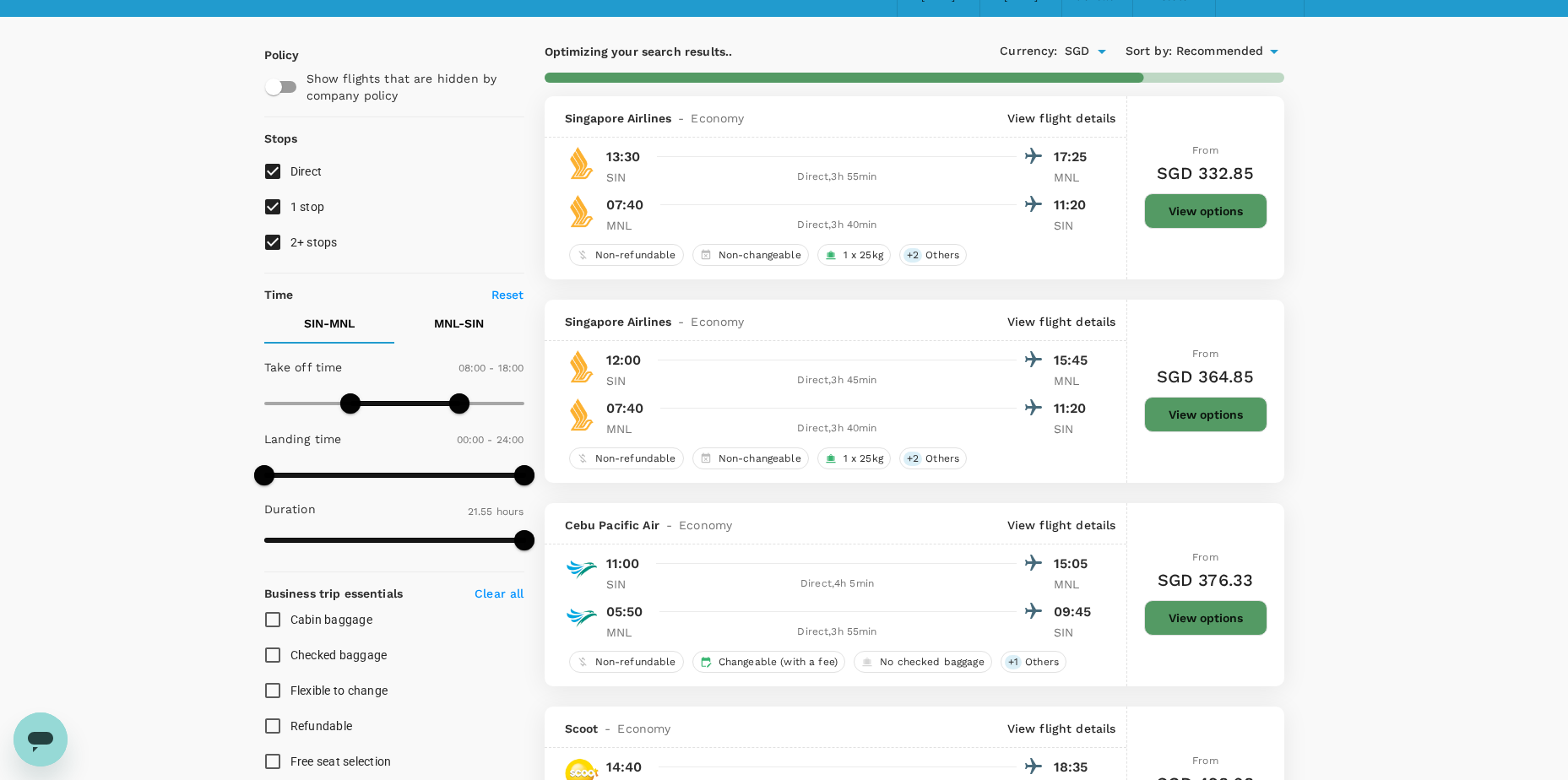
scroll to position [0, 0]
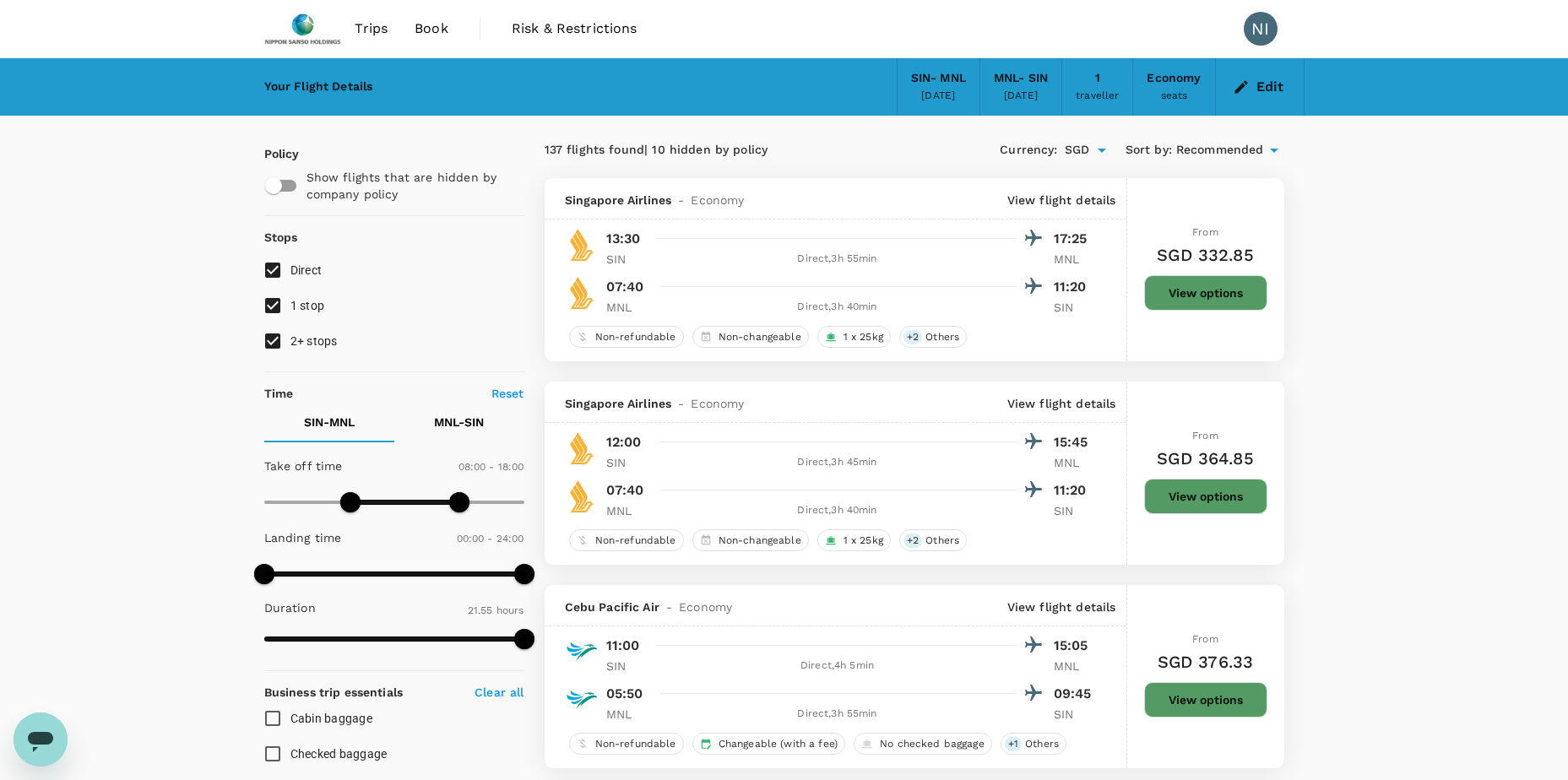
click at [1221, 297] on button "View options" at bounding box center [1206, 293] width 124 height 36
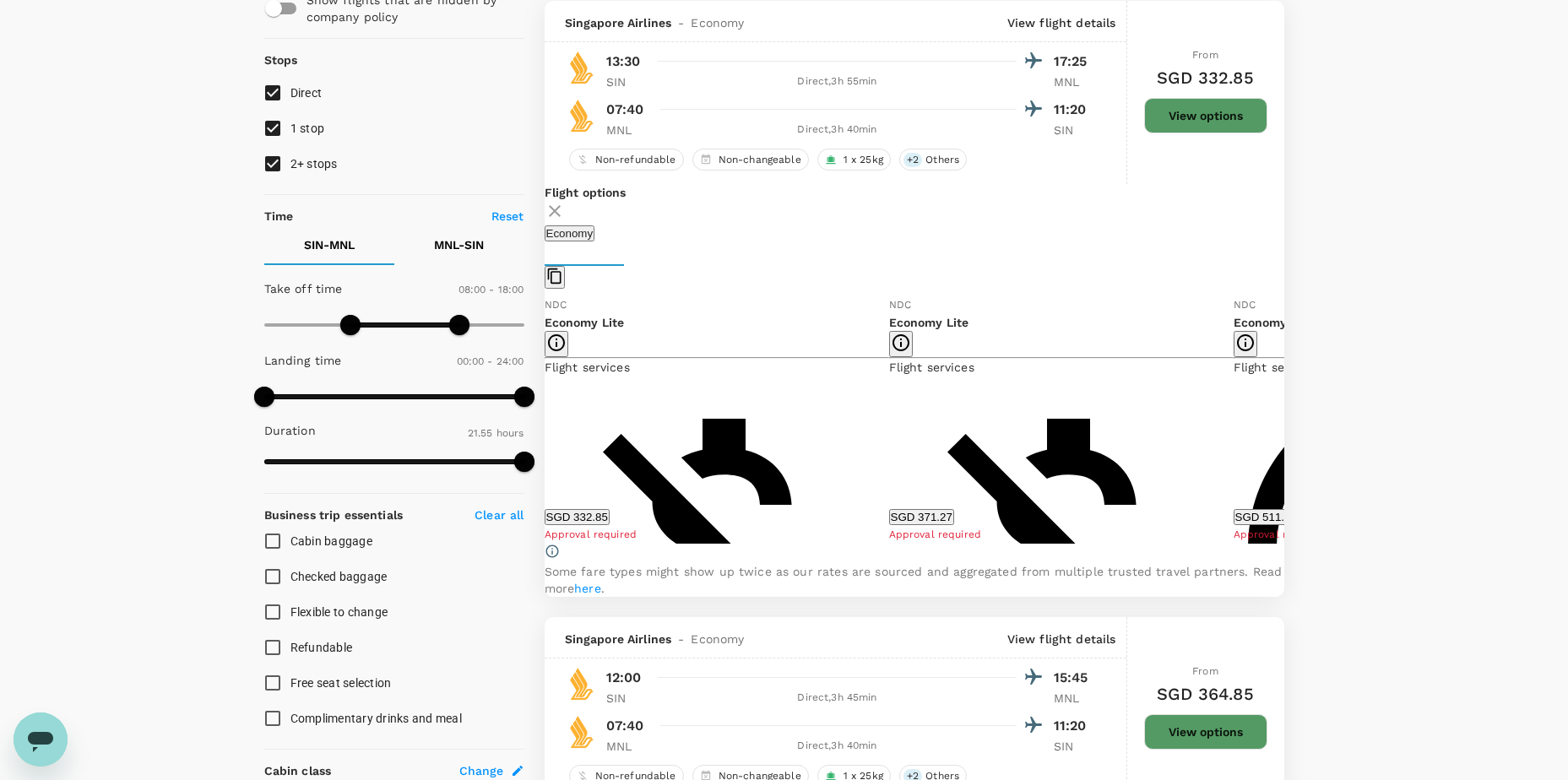
scroll to position [178, 0]
click at [610, 523] on button "SGD 332.85" at bounding box center [577, 516] width 65 height 16
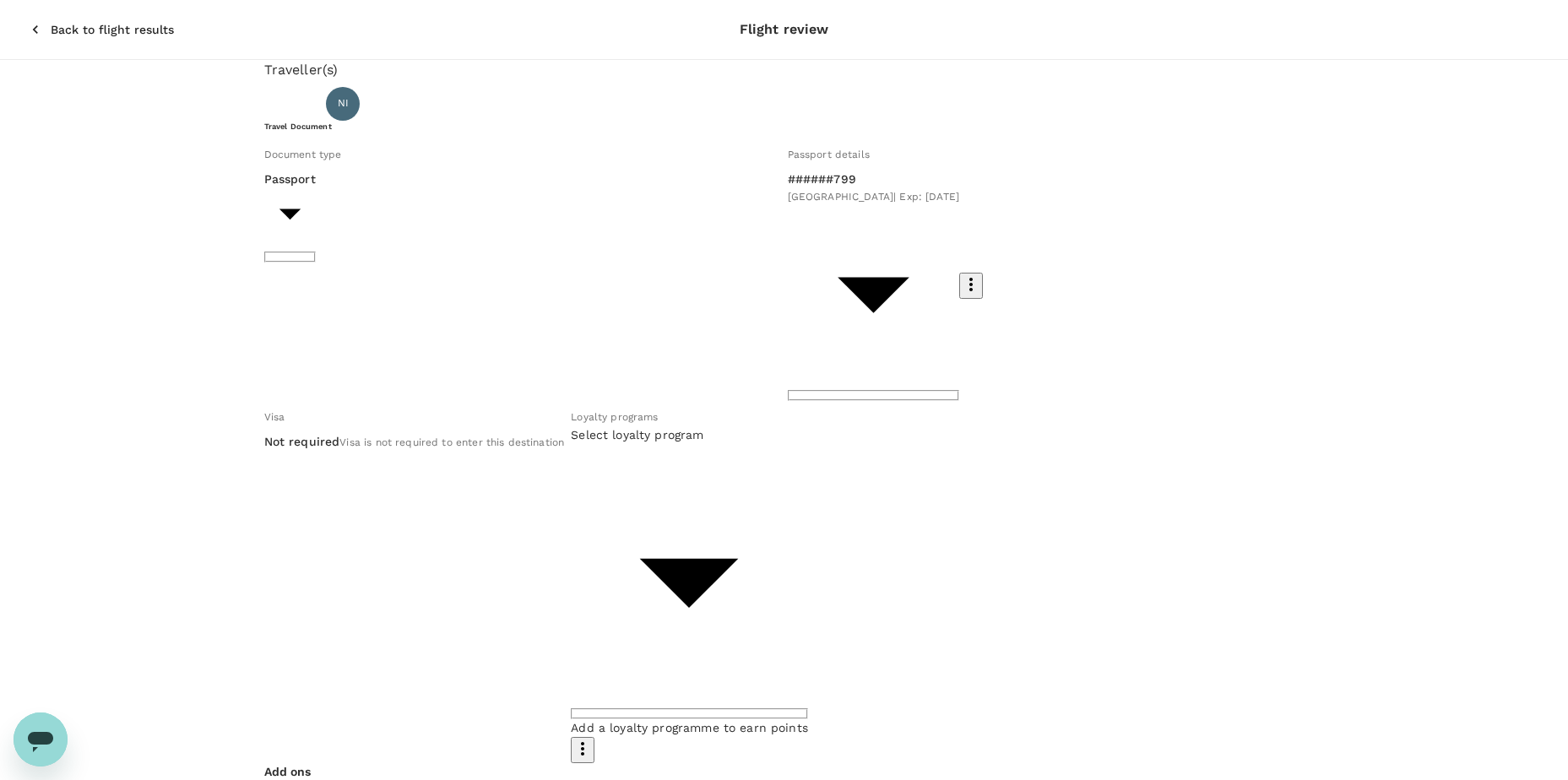
click at [365, 164] on div "Document type" at bounding box center [522, 154] width 517 height 19
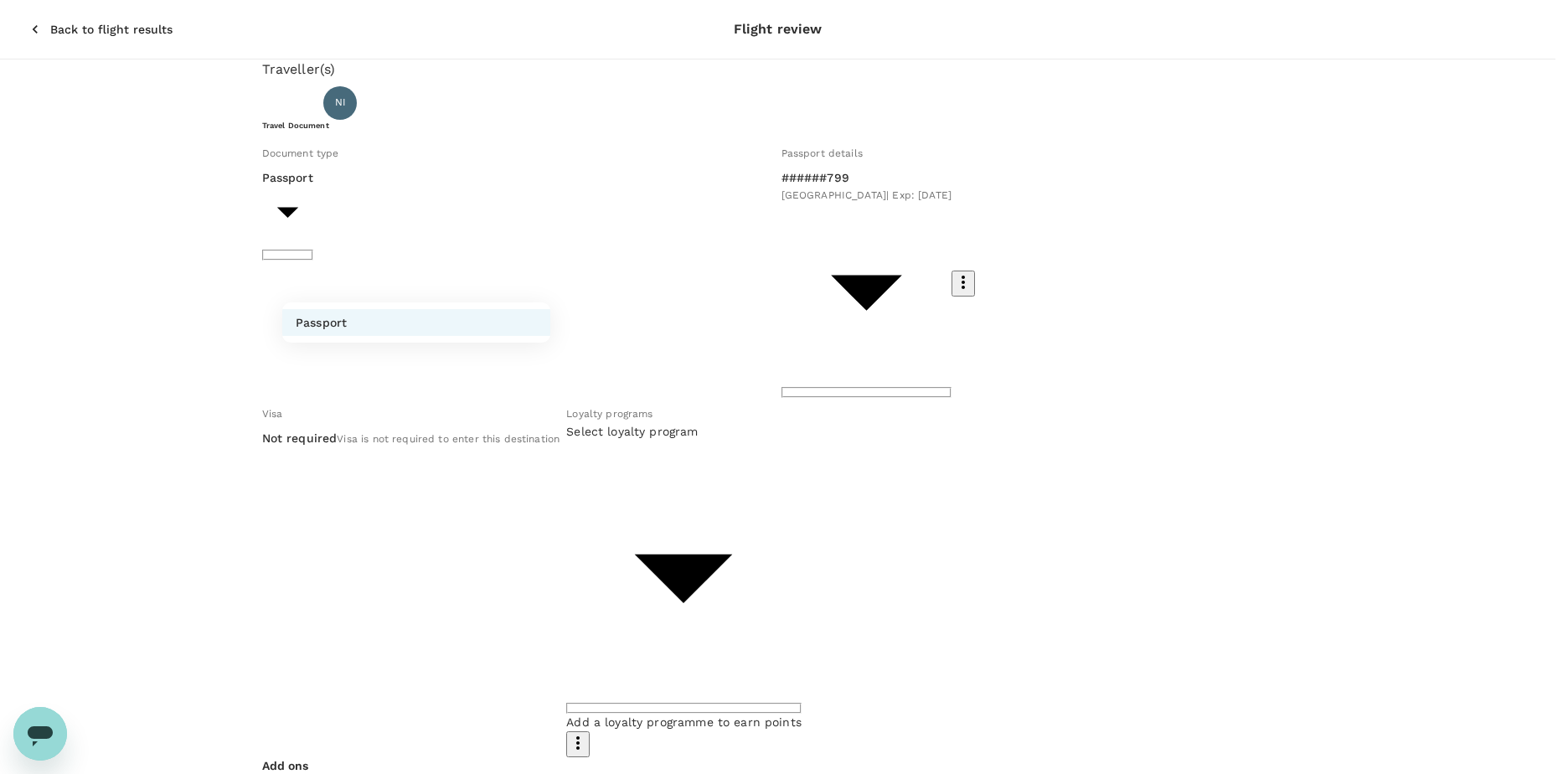
click at [216, 231] on div at bounding box center [784, 387] width 1568 height 774
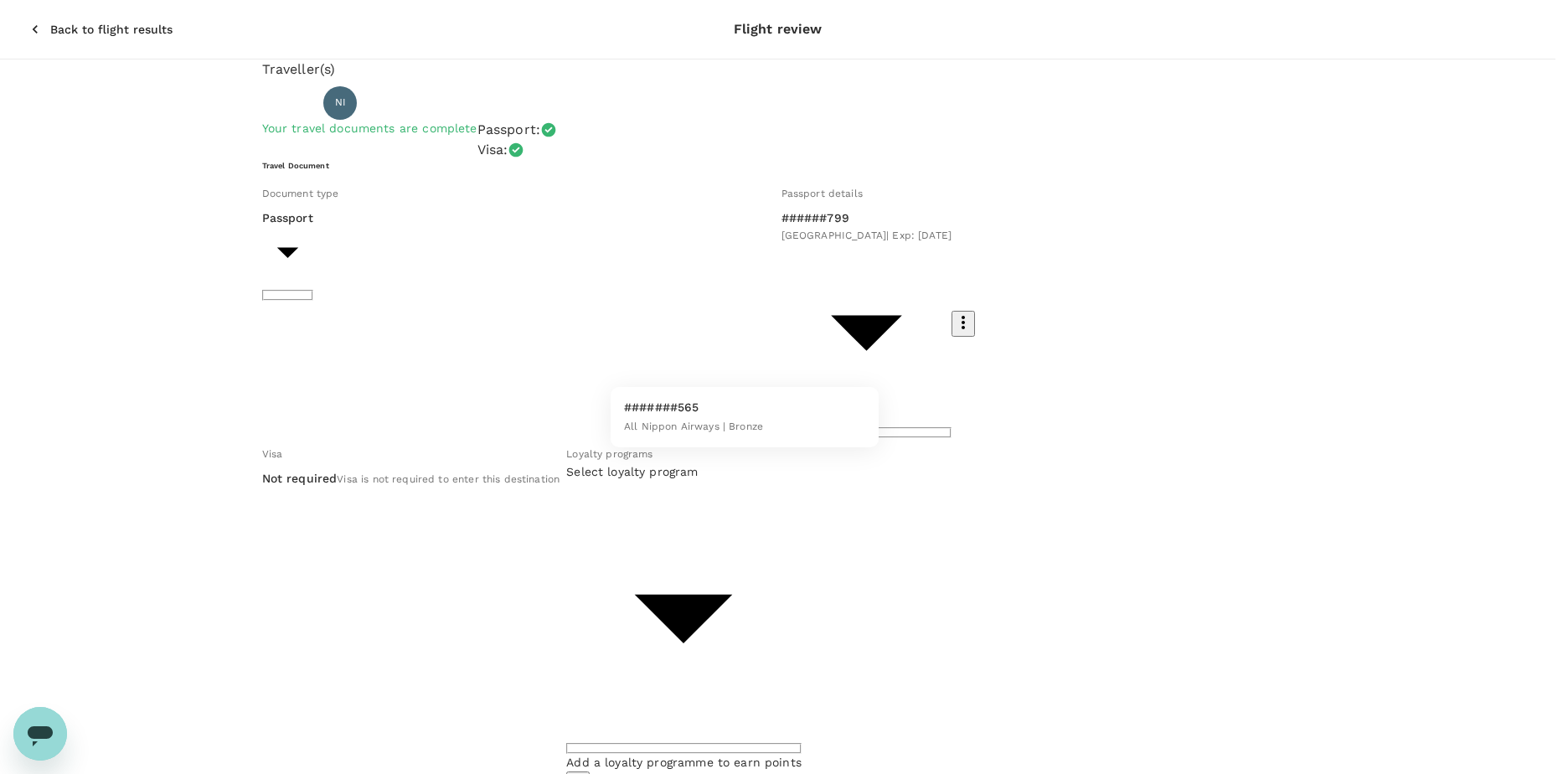
click at [665, 412] on p "#######565" at bounding box center [693, 407] width 139 height 17
type input "eb074e5a-58bc-4fd3-b304-282692e532fe"
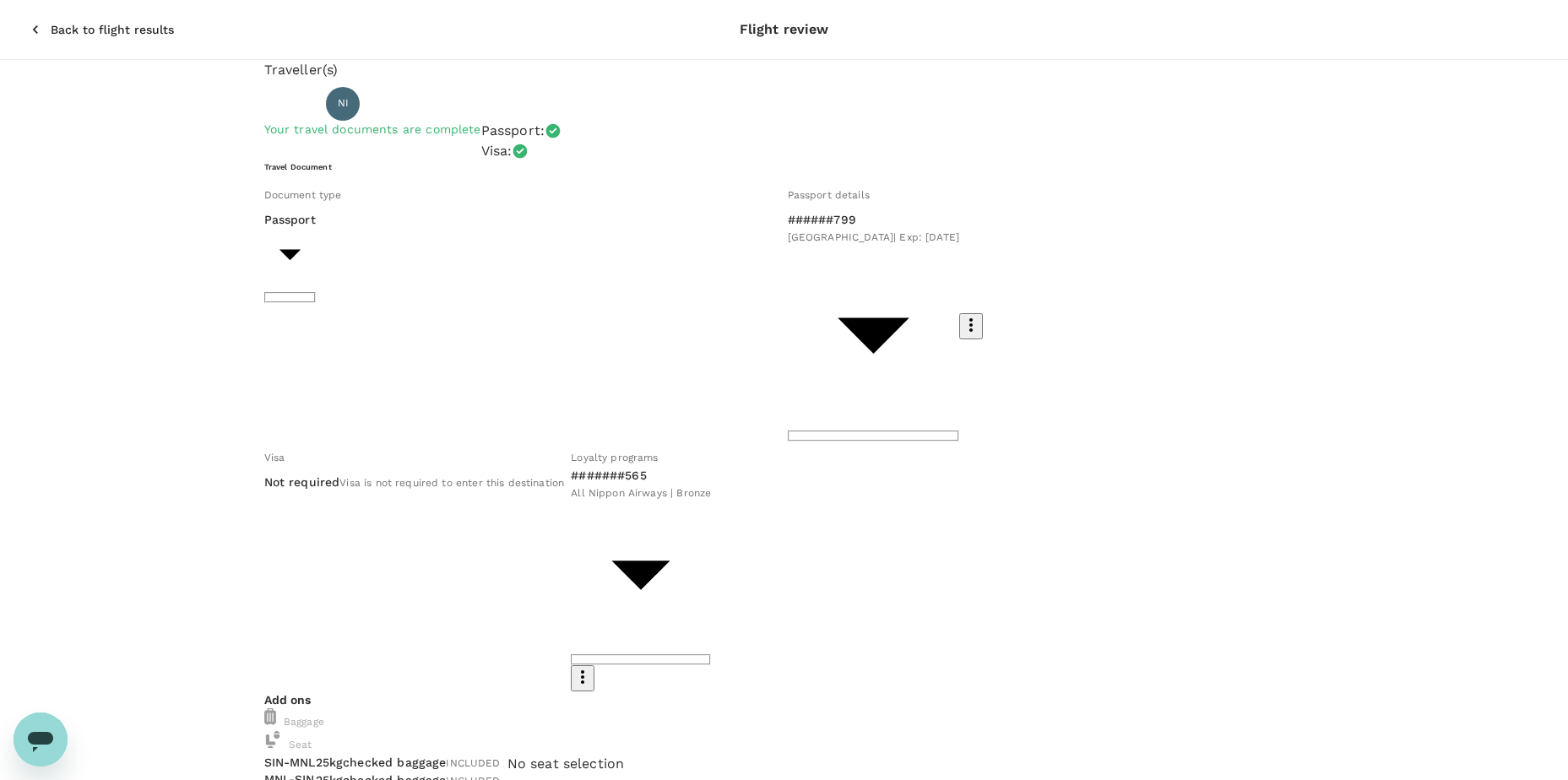
click at [625, 753] on div "No seat selection + SGD 0.00" at bounding box center [566, 783] width 117 height 59
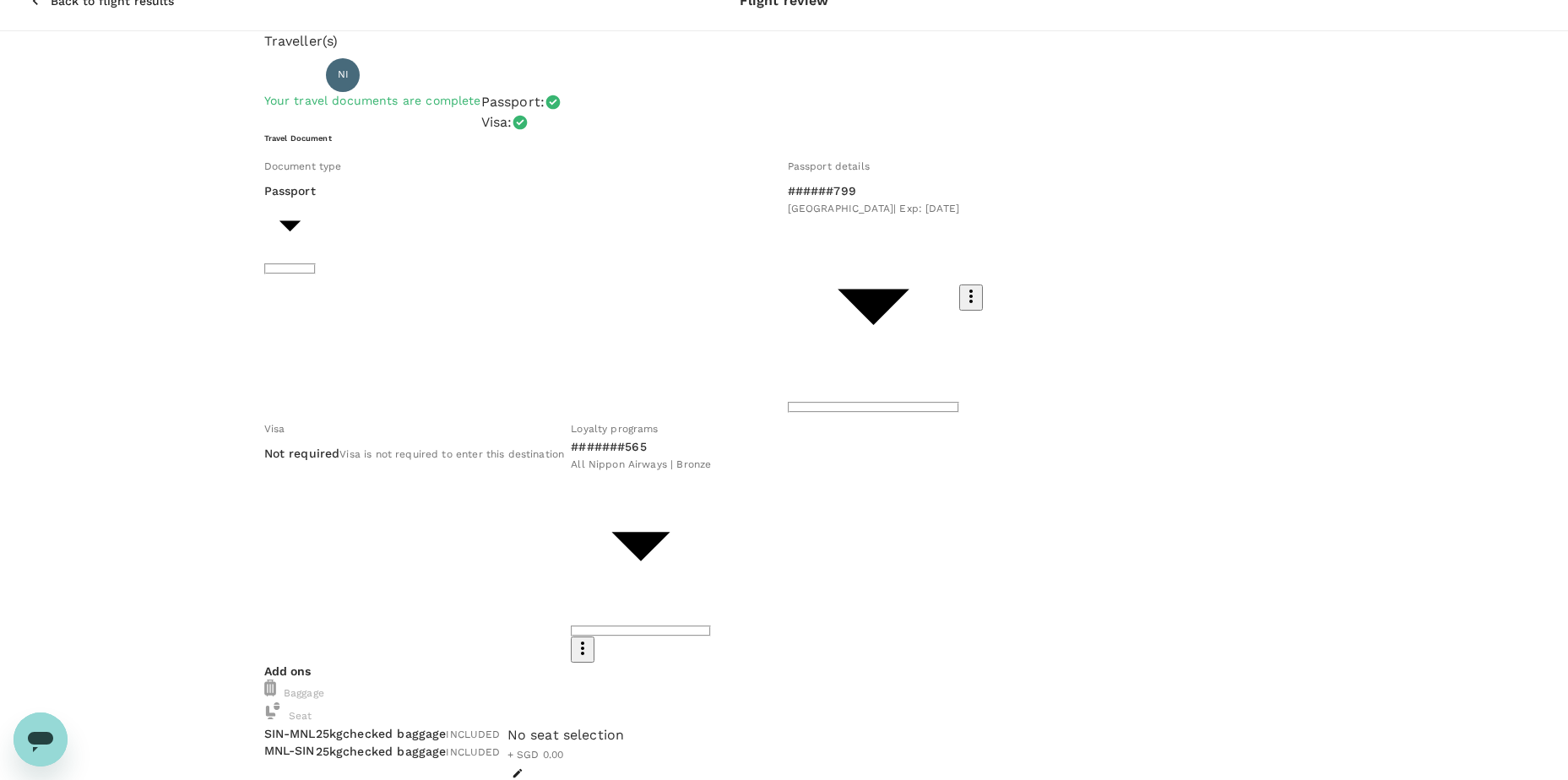
scroll to position [53, 0]
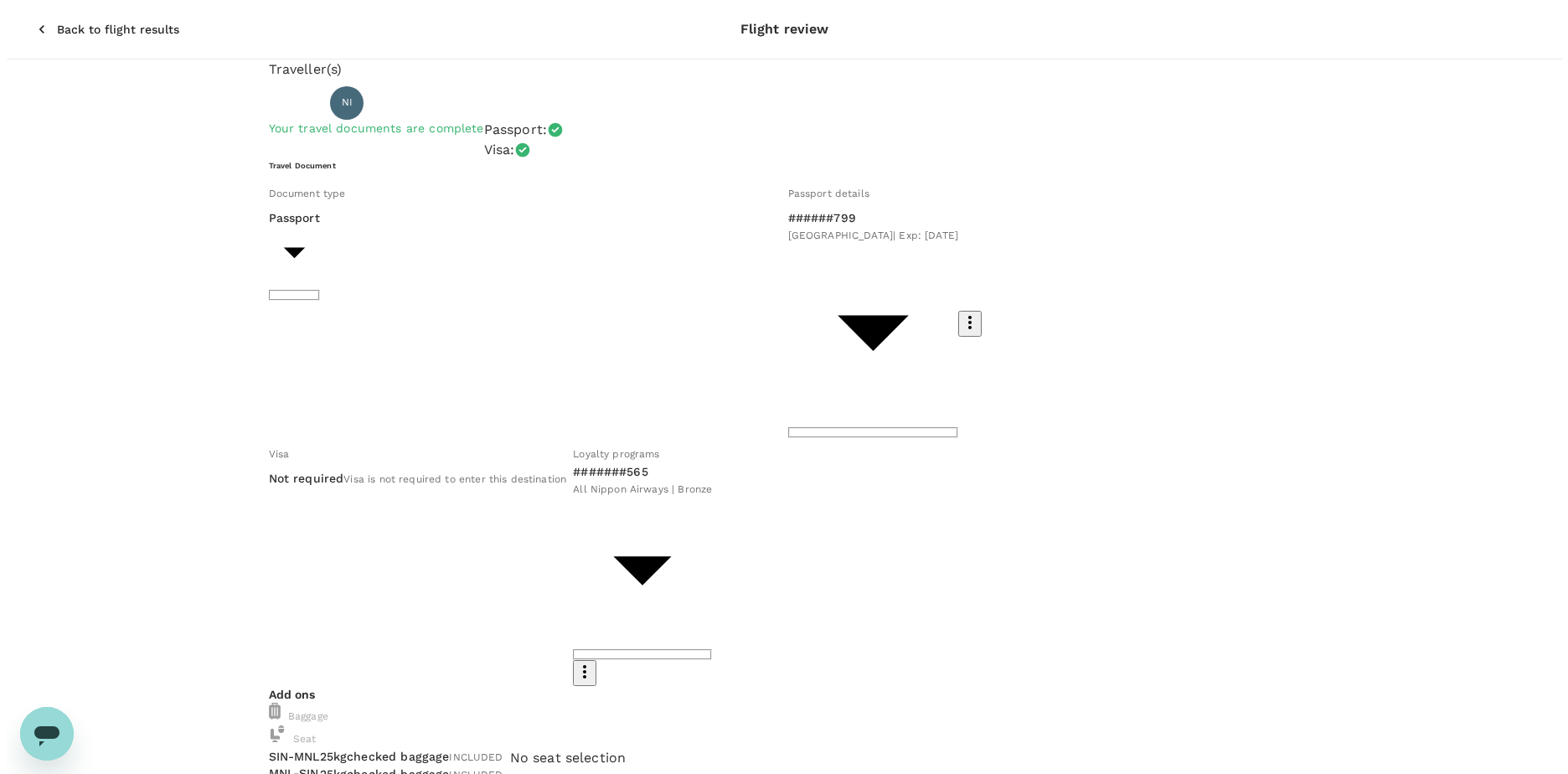
scroll to position [319, 0]
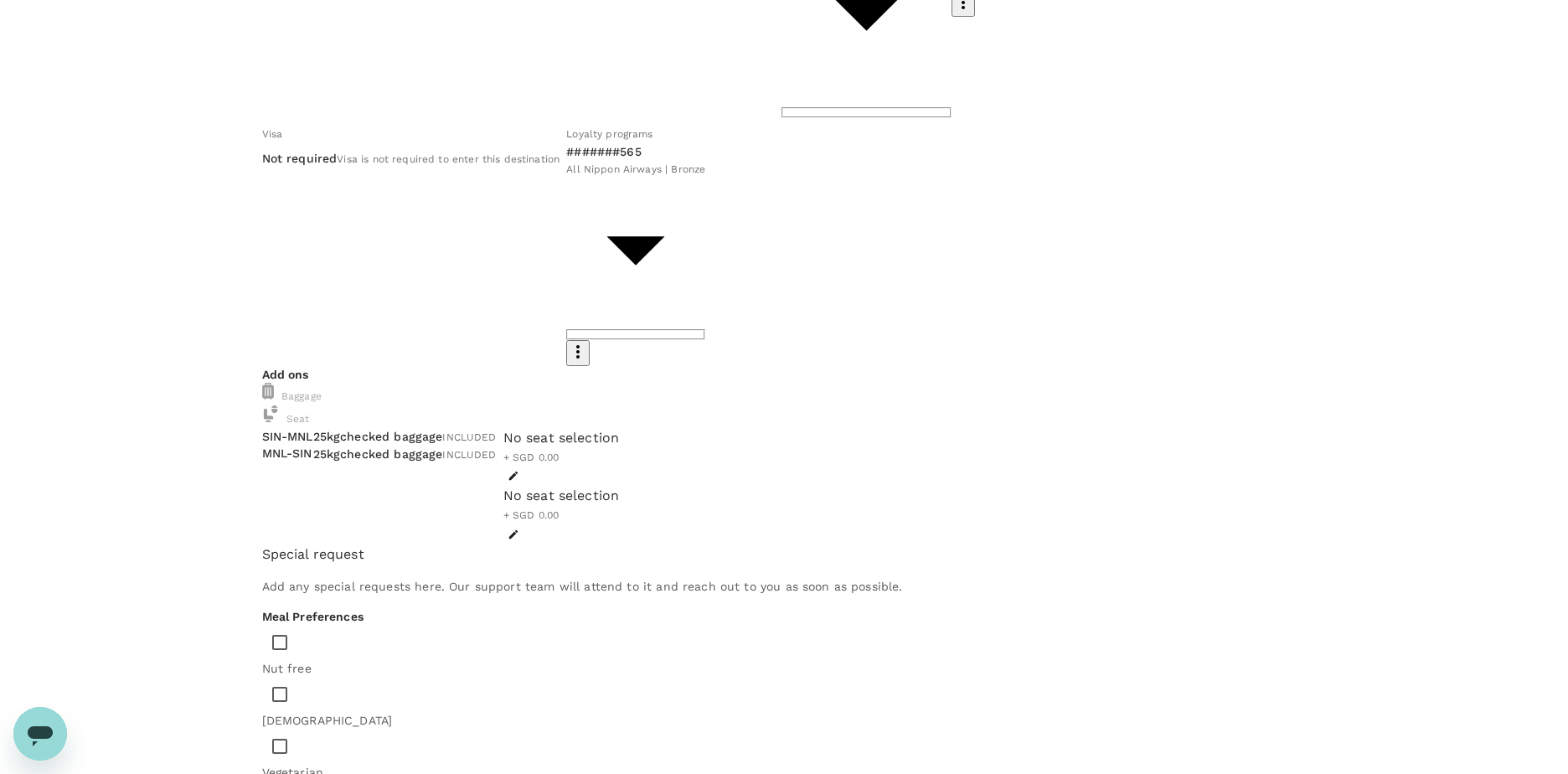
type input "9da82385-ea03-4e8d-b270-32b986f0971a"
click at [1215, 190] on div at bounding box center [784, 387] width 1568 height 774
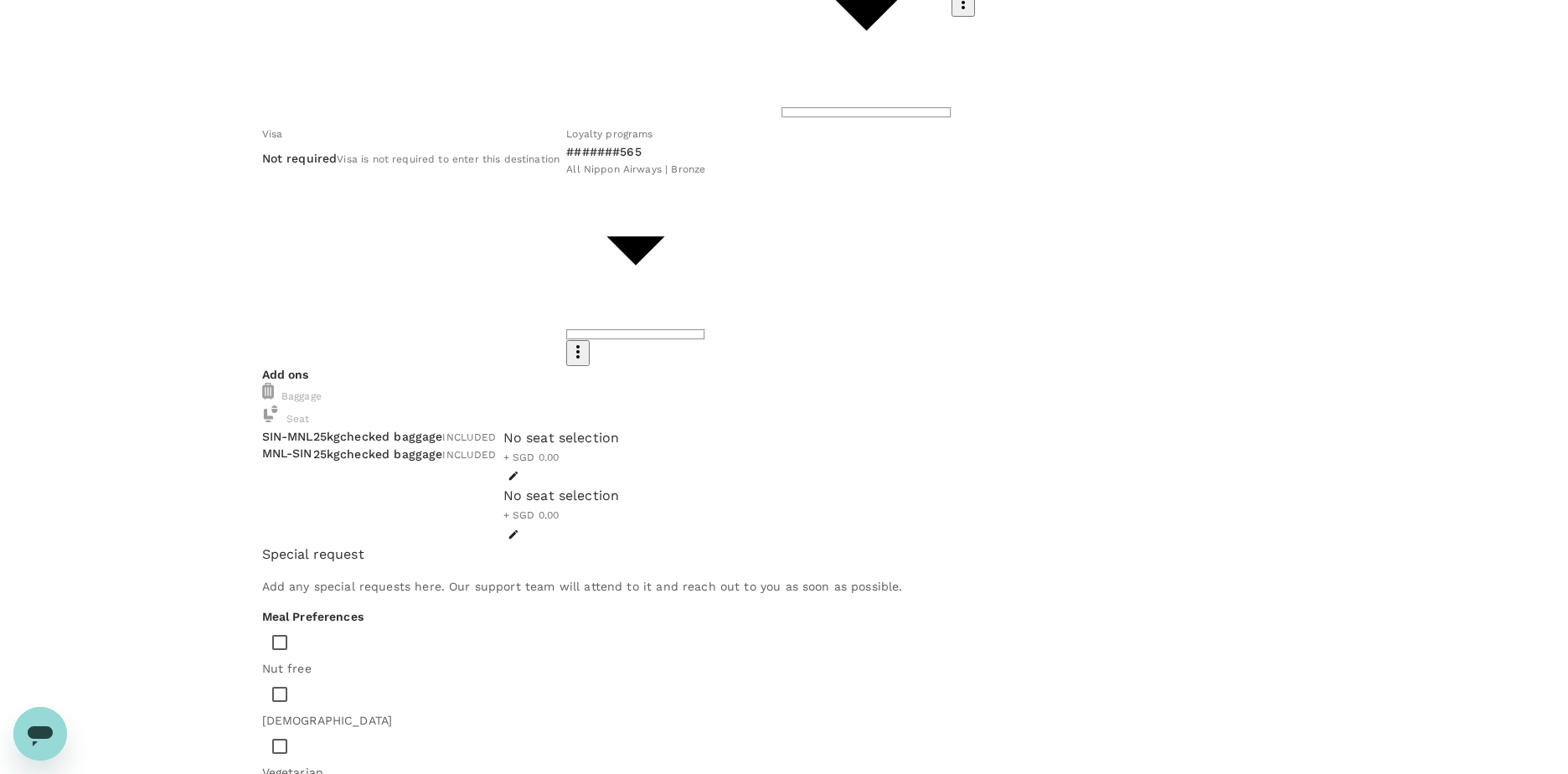
type textarea "T"
drag, startPoint x: 487, startPoint y: 284, endPoint x: 335, endPoint y: 274, distance: 152.3
drag, startPoint x: 706, startPoint y: 299, endPoint x: 330, endPoint y: 271, distance: 377.0
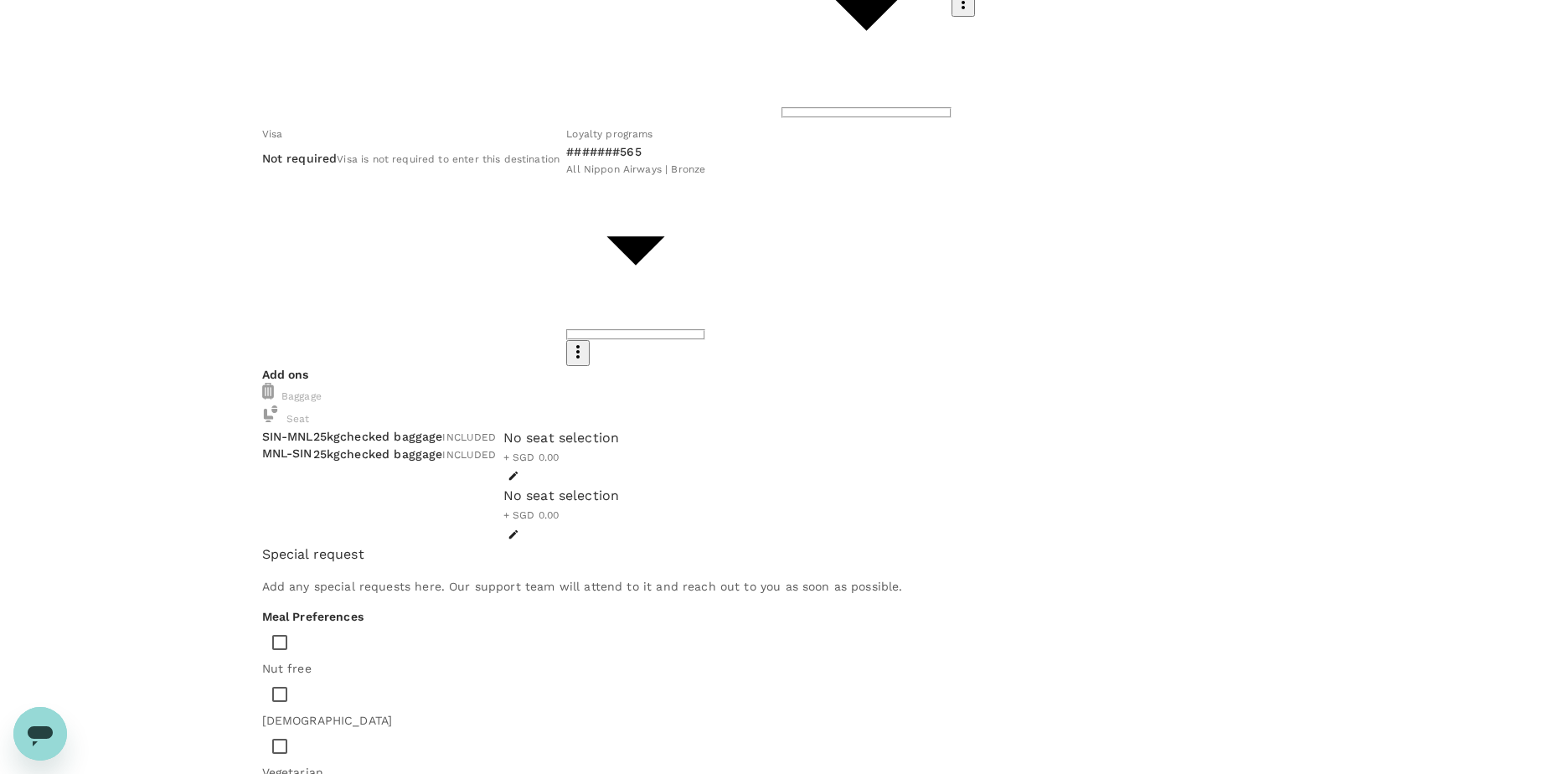
paste textarea "to attend and lead a HAZOP study on the storage and backup system design for th…"
type textarea "This business trip is to attend and lead a HAZOP study on the storage and backu…"
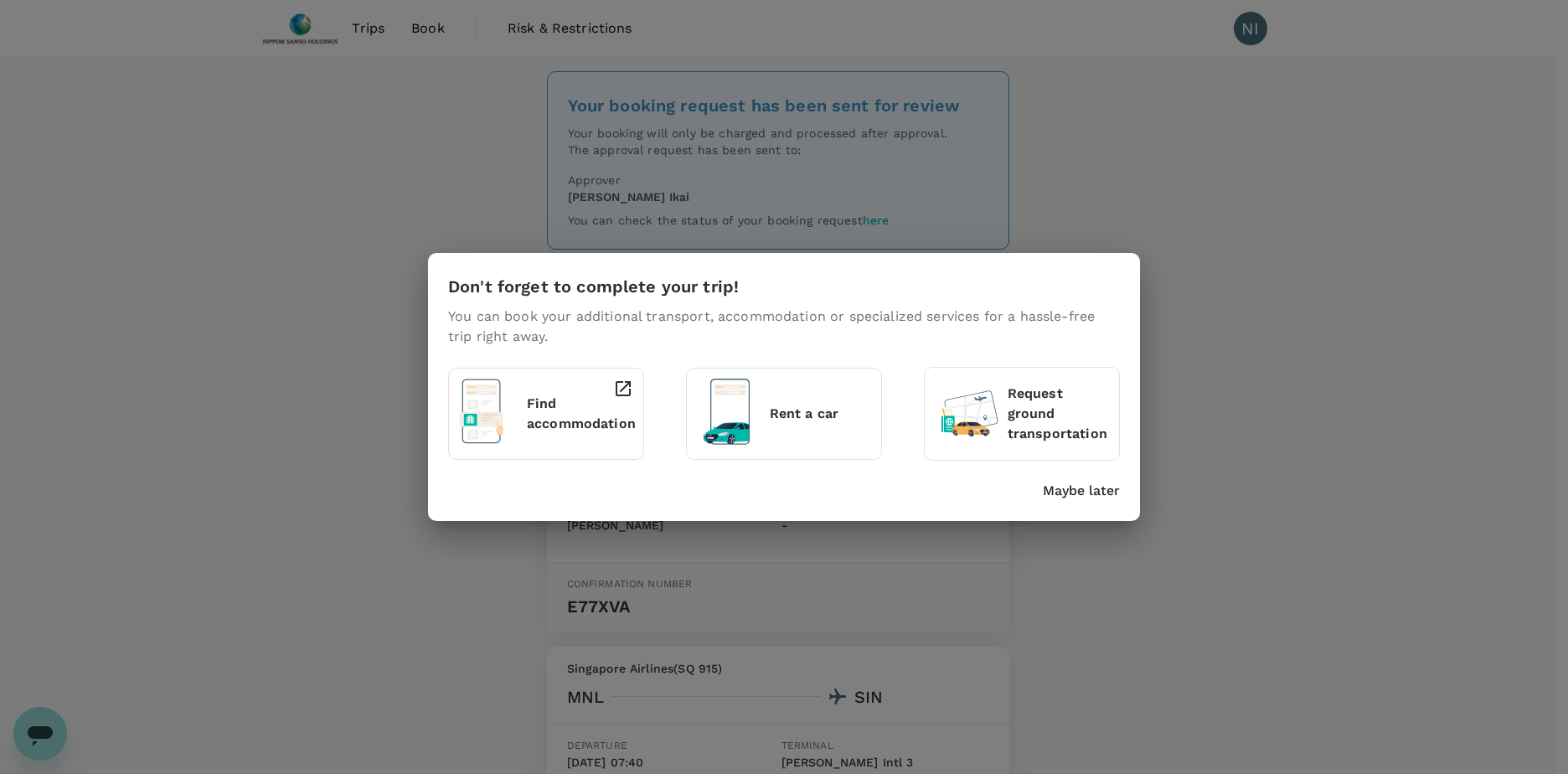
click at [570, 417] on p "Find accommodation" at bounding box center [581, 414] width 109 height 41
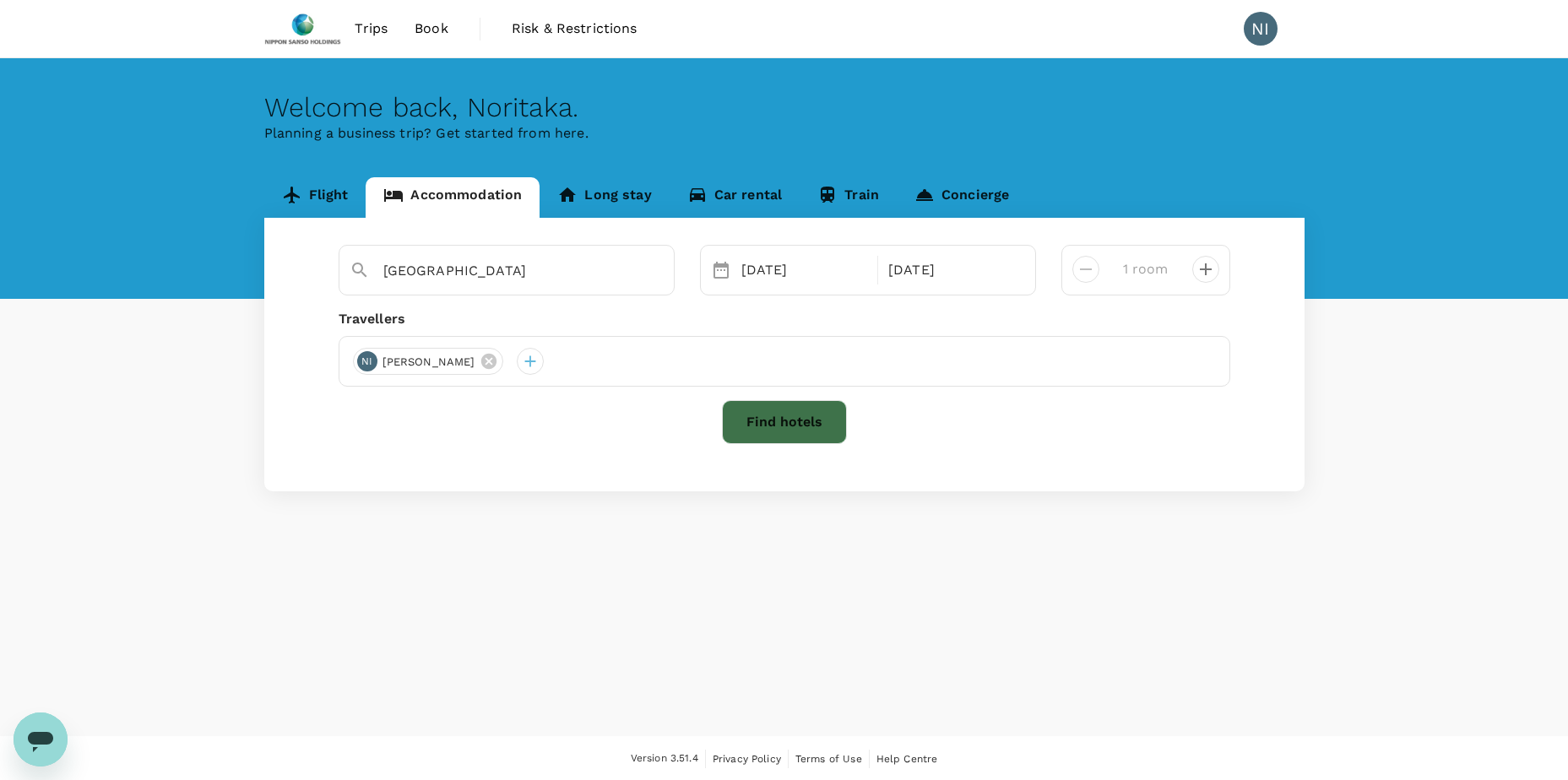
click at [745, 414] on button "Find hotels" at bounding box center [784, 422] width 125 height 44
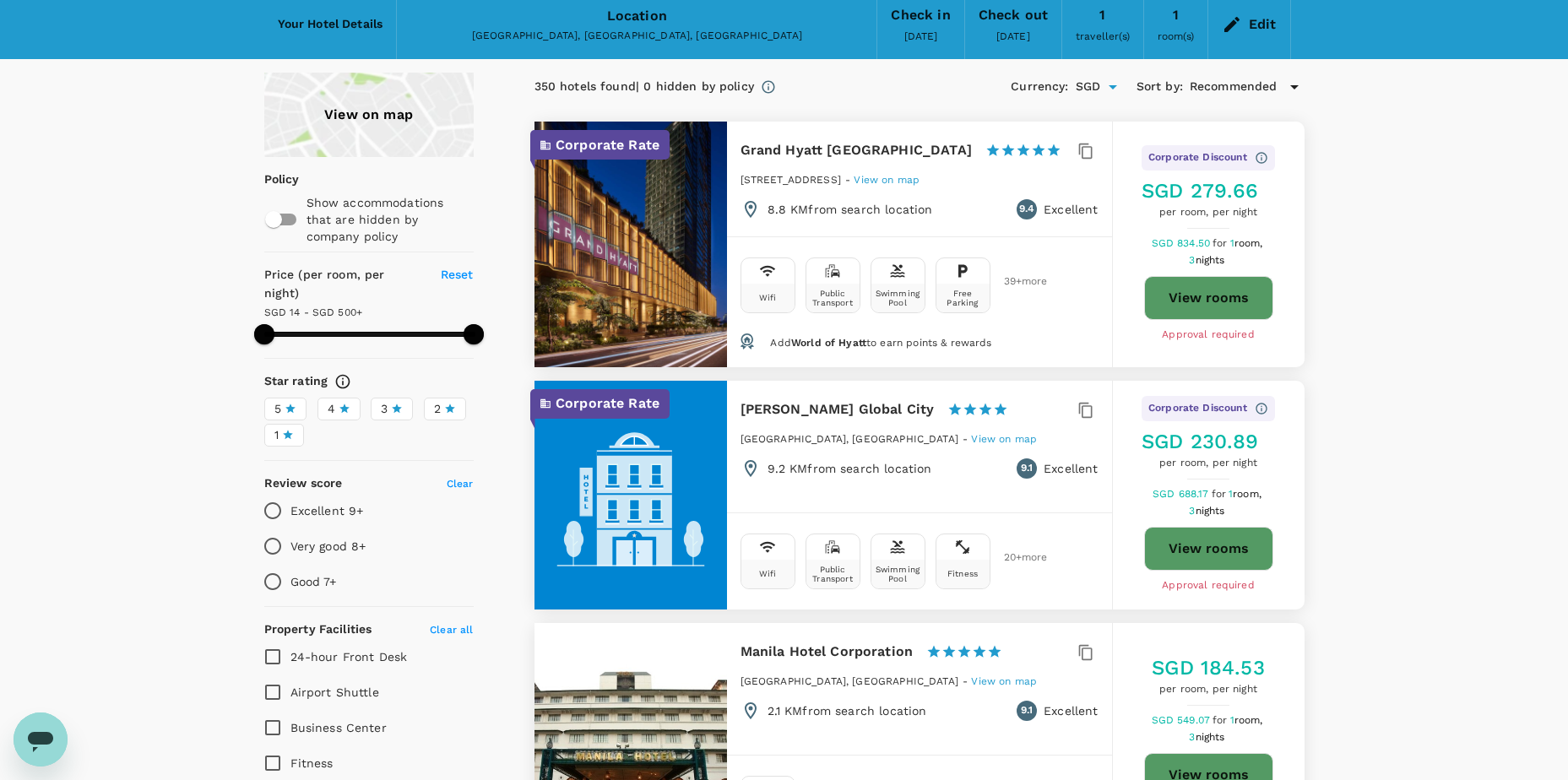
scroll to position [169, 0]
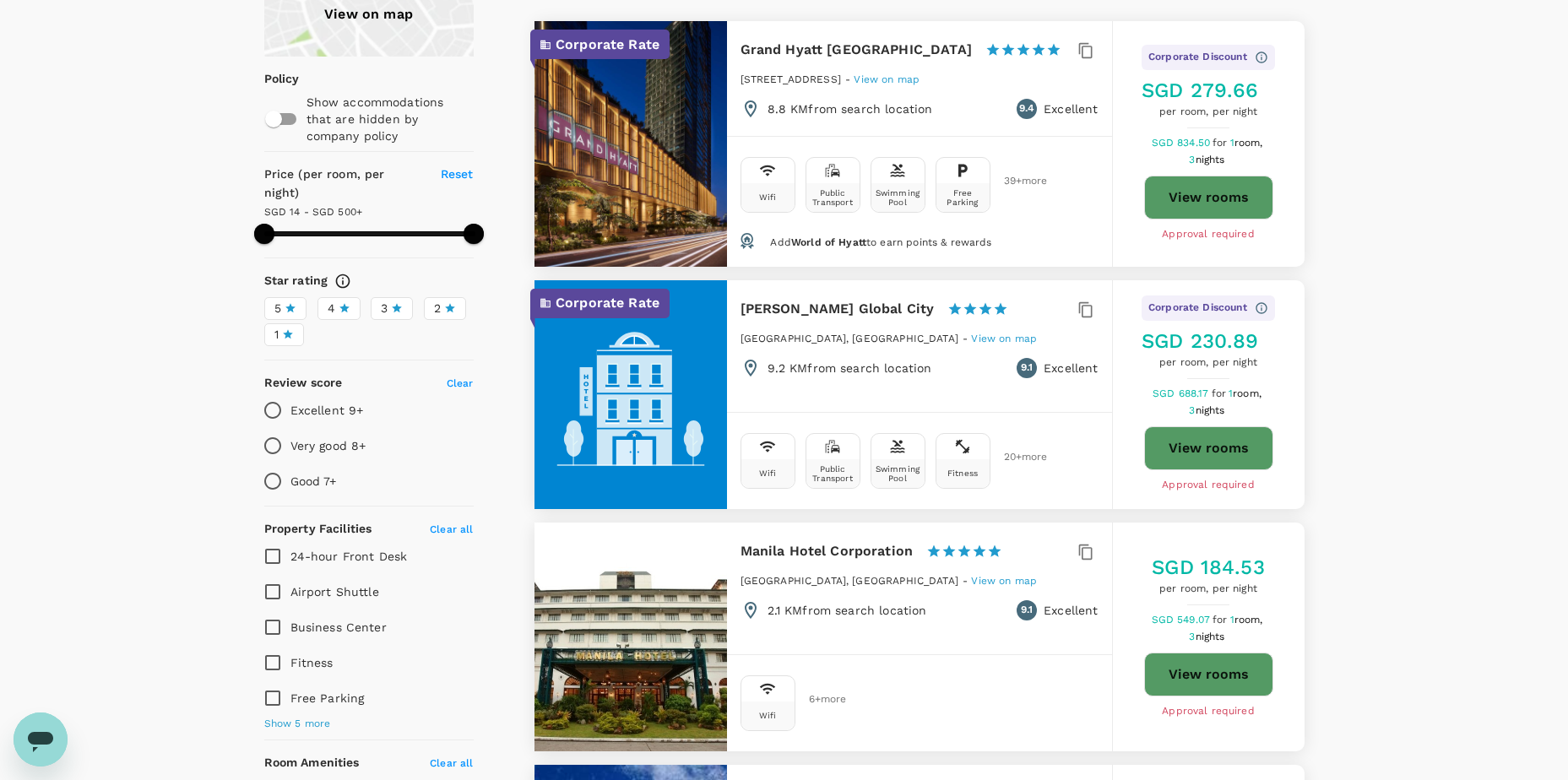
drag, startPoint x: 387, startPoint y: 289, endPoint x: 327, endPoint y: 290, distance: 60.0
click at [387, 300] on div "3" at bounding box center [392, 309] width 22 height 18
click at [0, 0] on input "3" at bounding box center [0, 0] width 0 height 0
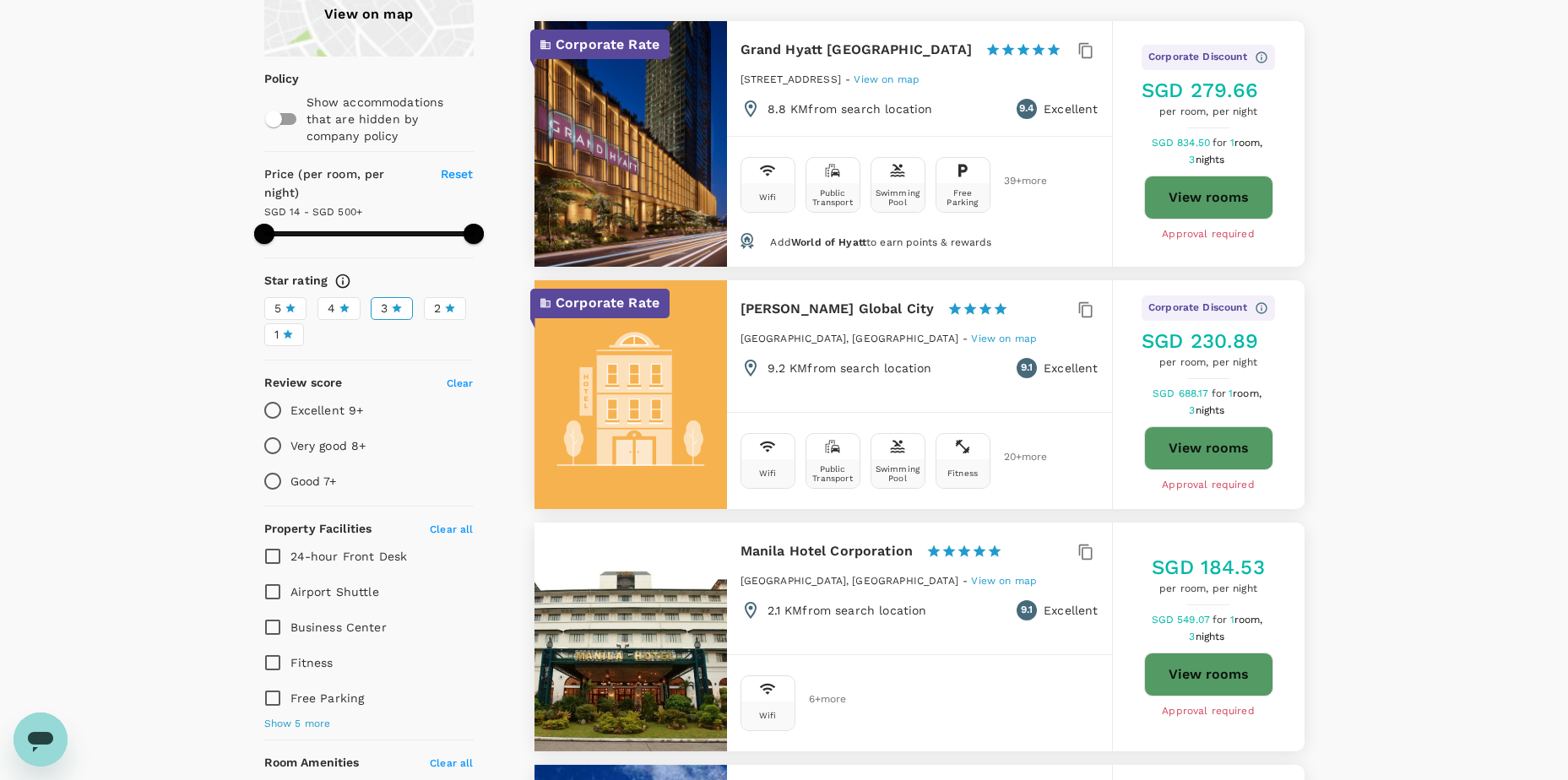
click at [328, 300] on span "4" at bounding box center [331, 309] width 8 height 18
click at [0, 0] on input "4" at bounding box center [0, 0] width 0 height 0
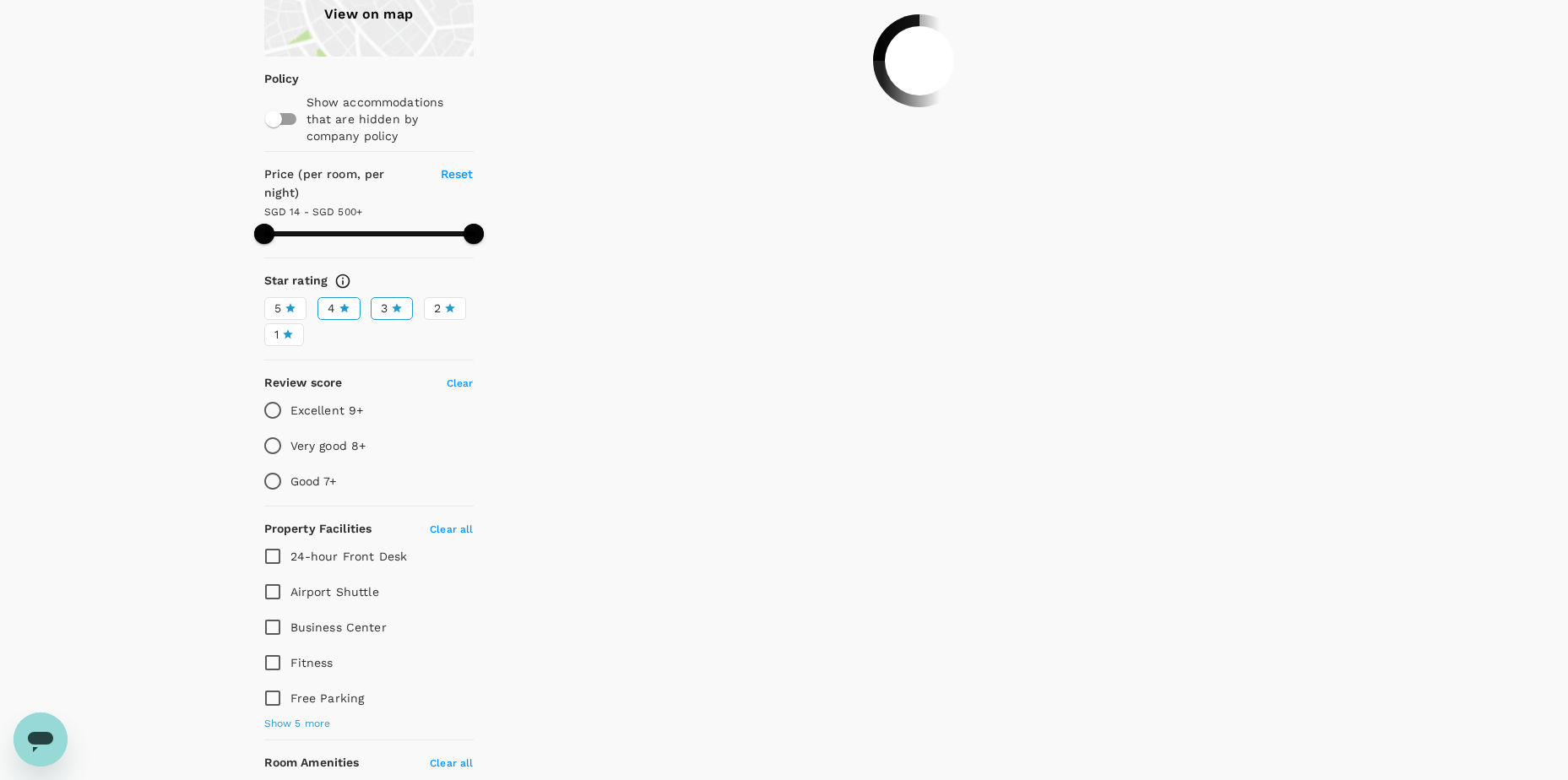
click at [287, 303] on icon at bounding box center [290, 308] width 10 height 9
click at [0, 0] on input "5" at bounding box center [0, 0] width 0 height 0
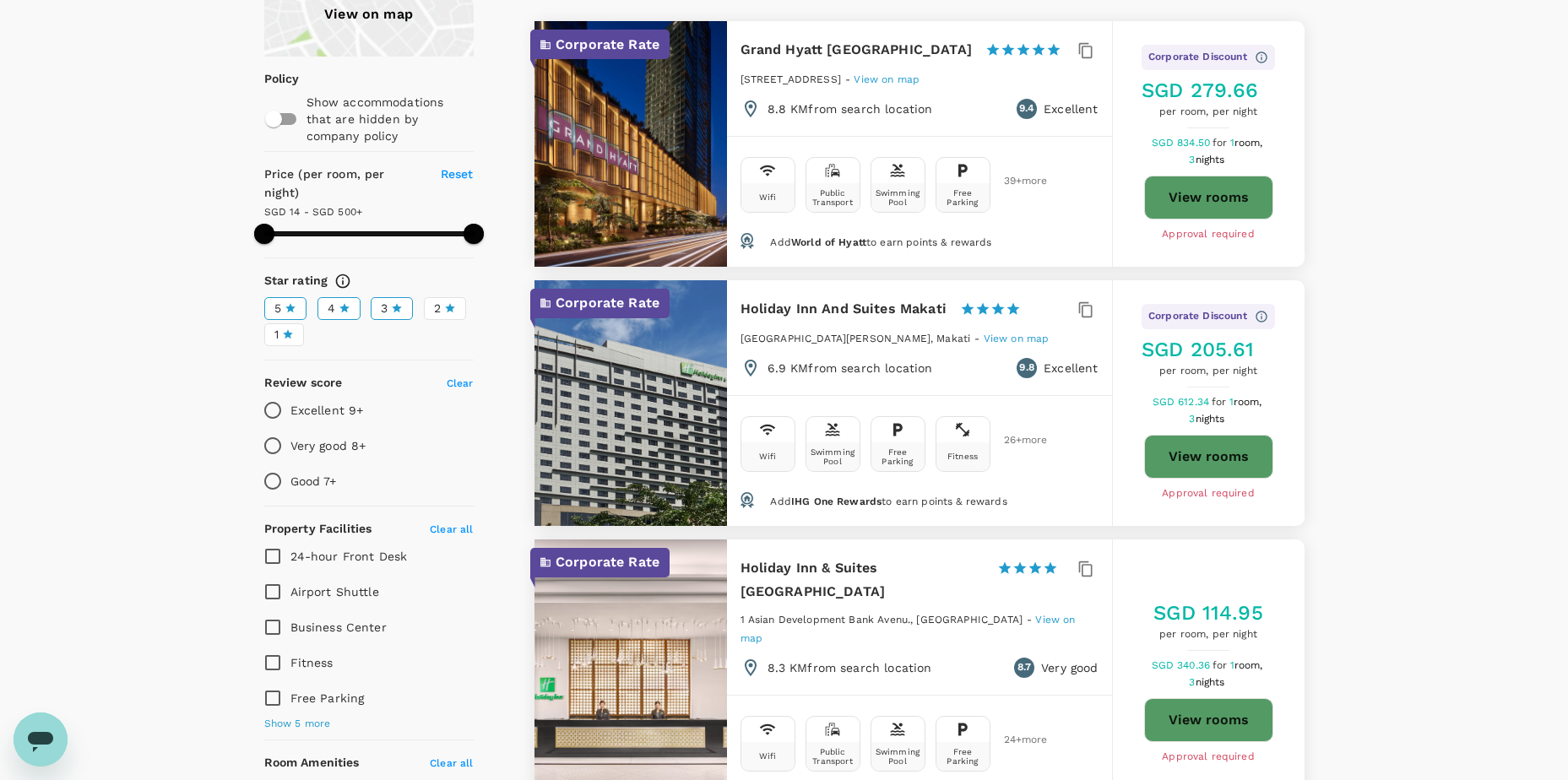
scroll to position [0, 0]
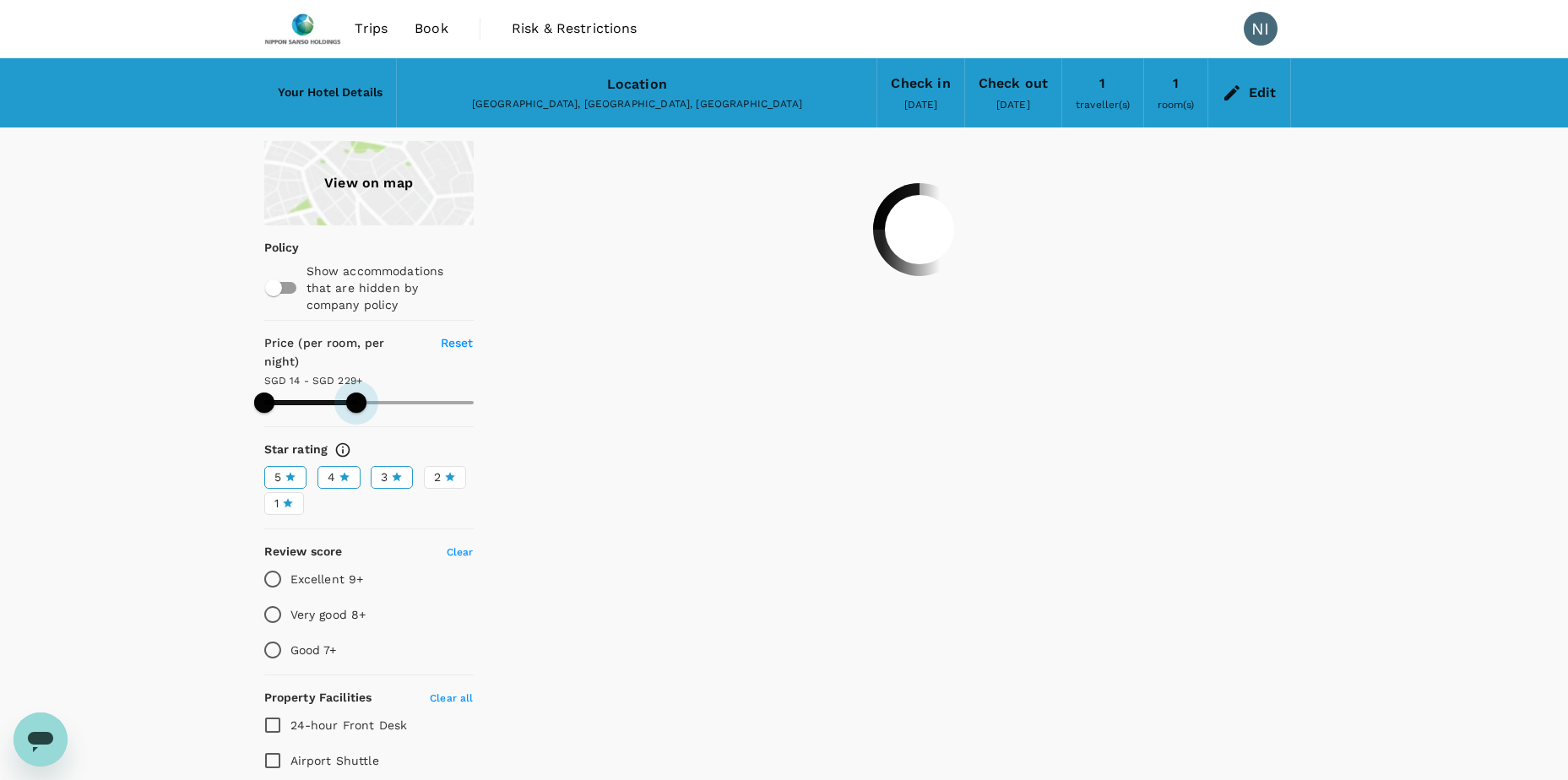
drag, startPoint x: 465, startPoint y: 380, endPoint x: 356, endPoint y: 387, distance: 109.2
click at [356, 392] on span at bounding box center [356, 402] width 20 height 20
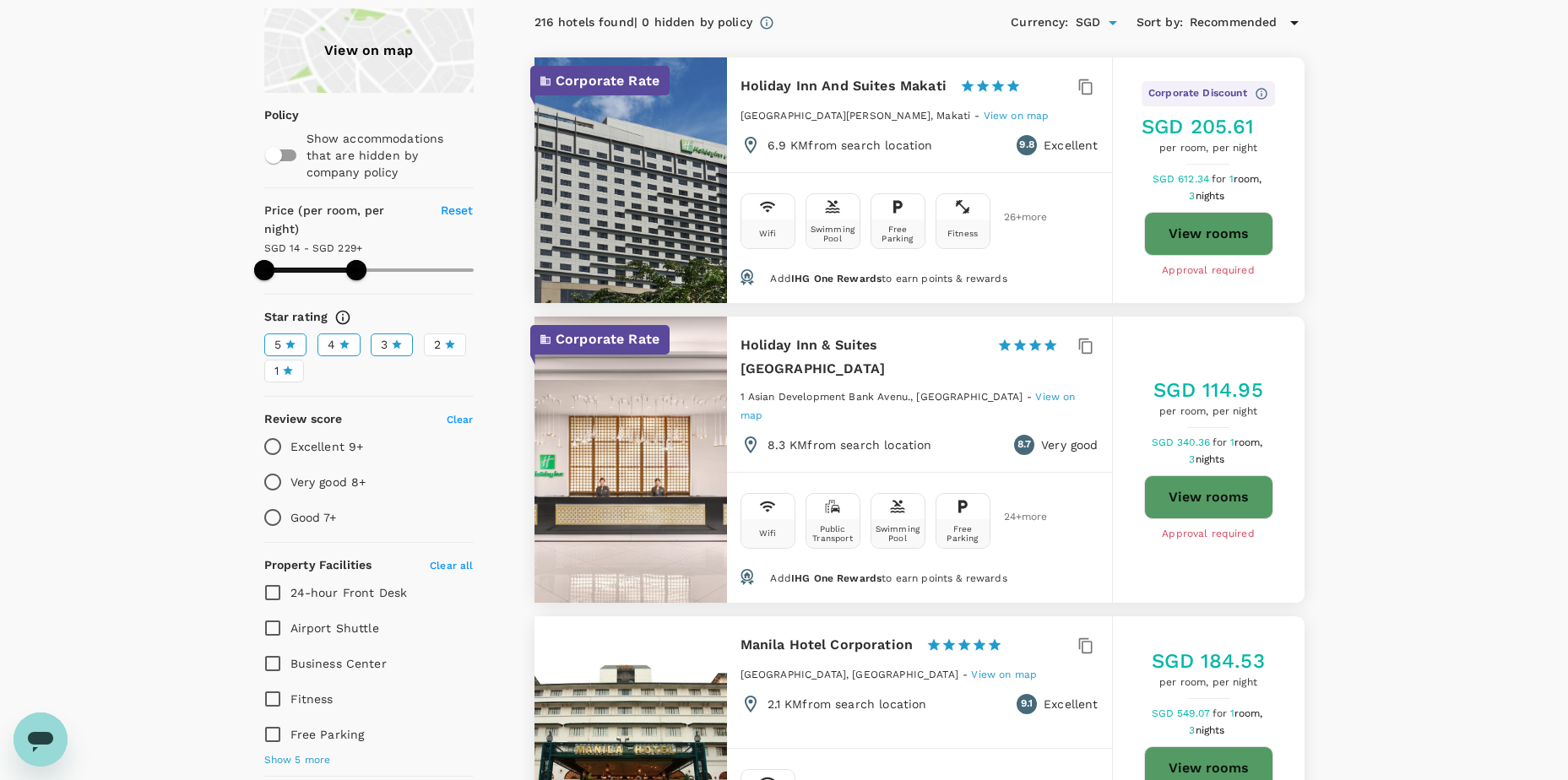
scroll to position [337, 0]
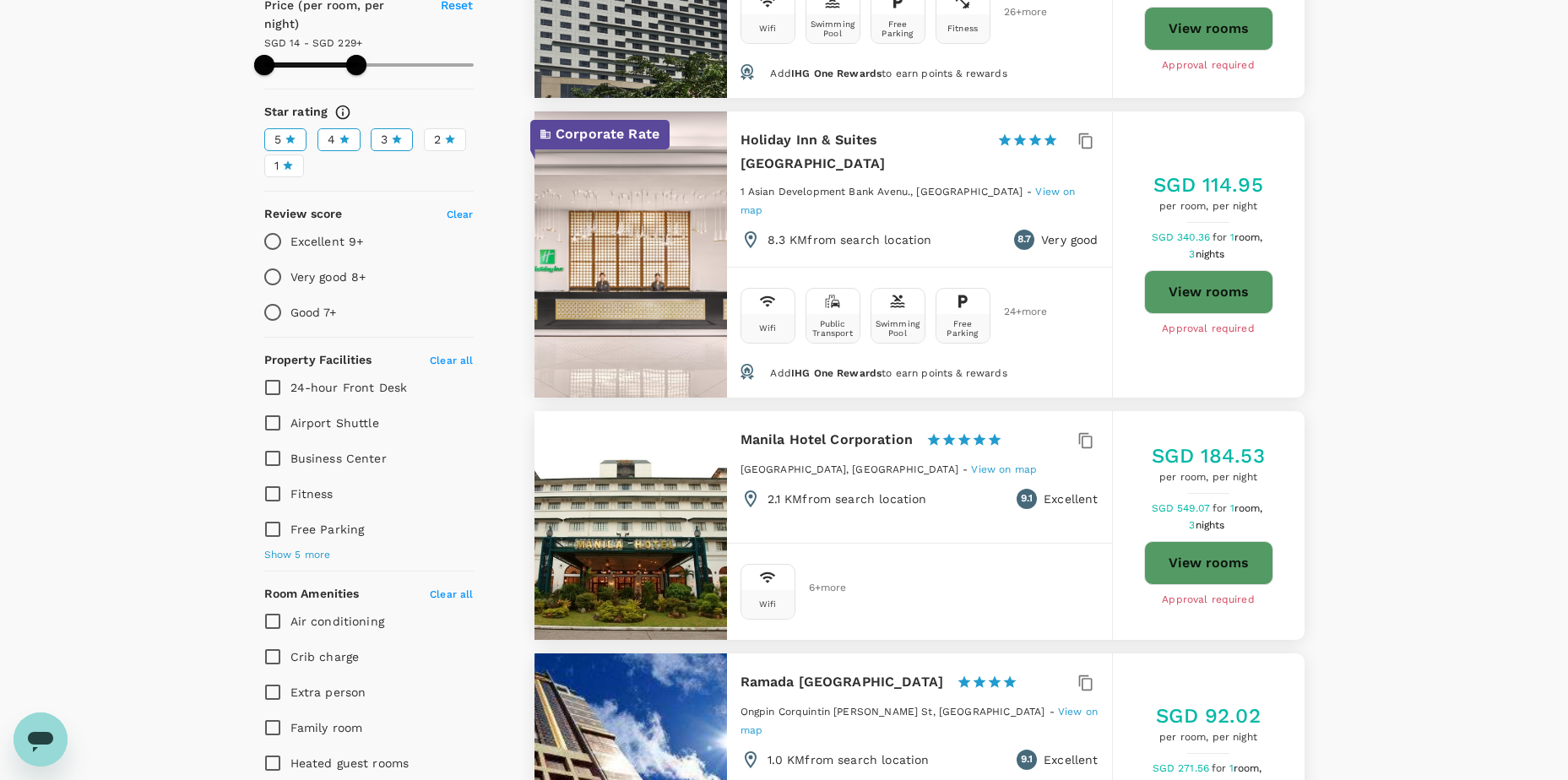
type input "228.92"
